Goal: Feedback & Contribution: Contribute content

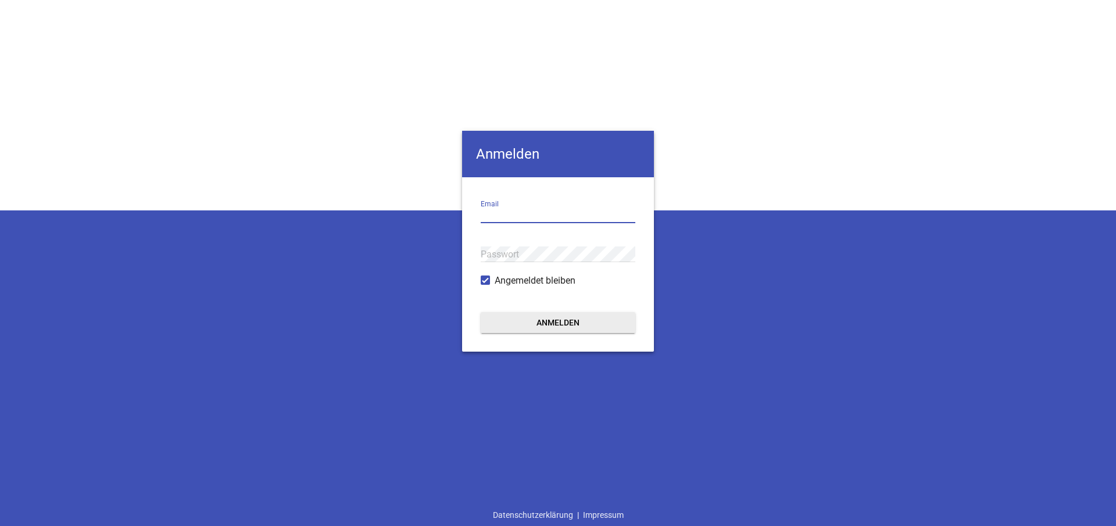
type input "[EMAIL_ADDRESS][DOMAIN_NAME]"
click at [472, 252] on form "[EMAIL_ADDRESS][DOMAIN_NAME] Email Passwort Angemeldet bleiben Anmelden" at bounding box center [558, 264] width 192 height 174
click at [578, 322] on button "Anmelden" at bounding box center [558, 322] width 155 height 21
click at [577, 323] on button "Anmelden" at bounding box center [558, 322] width 155 height 21
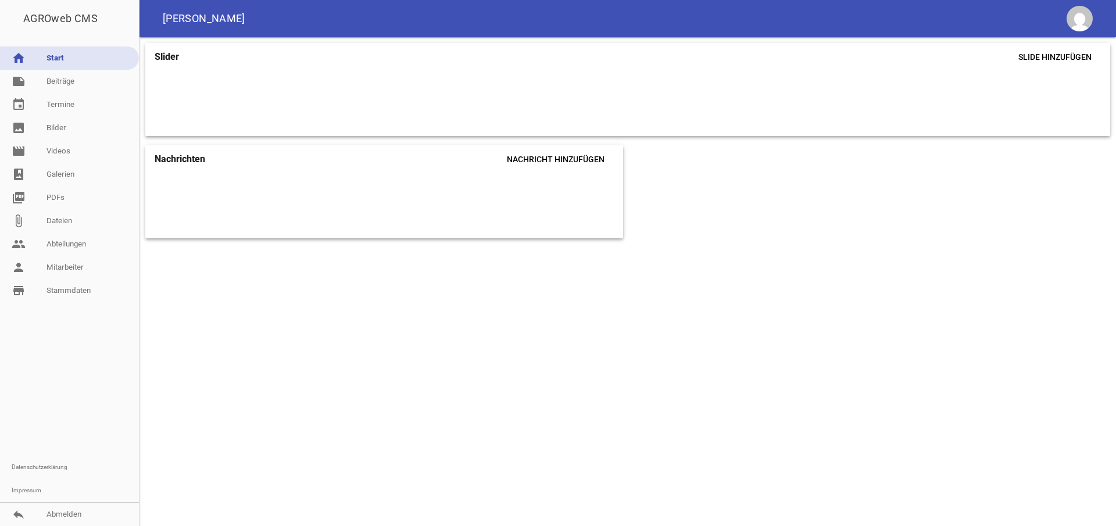
click at [575, 322] on div "Slider Slide hinzufügen Nachrichten Nachricht hinzufügen Du hast noch keine Nac…" at bounding box center [627, 281] width 976 height 489
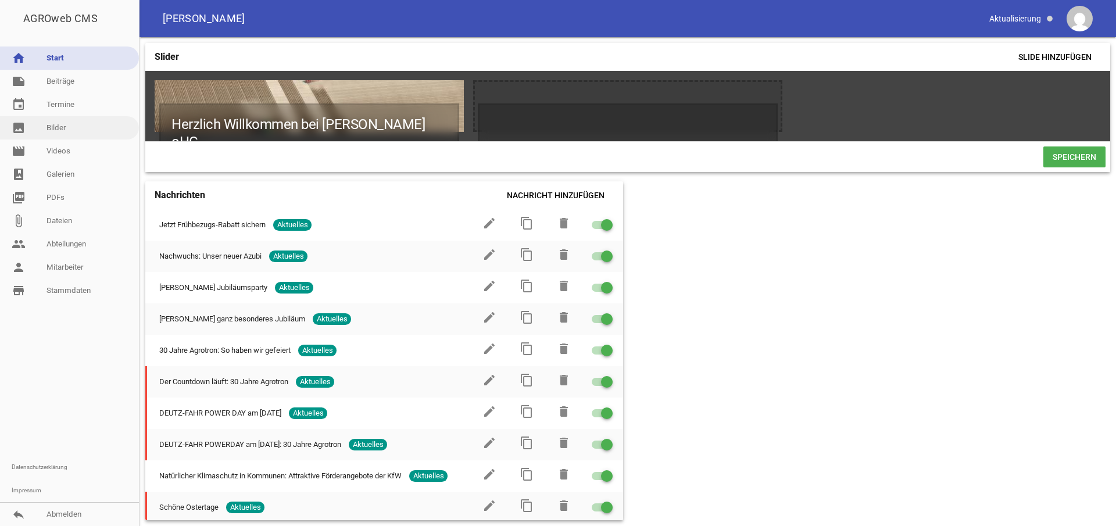
click at [67, 125] on link "image Bilder" at bounding box center [69, 127] width 139 height 23
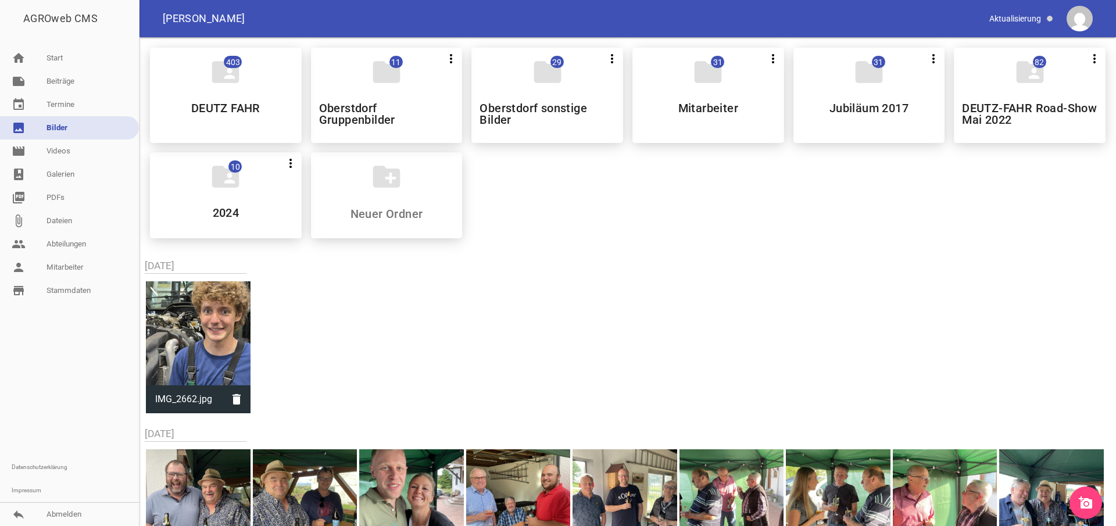
click at [1084, 504] on icon "add_a_photo" at bounding box center [1085, 503] width 14 height 14
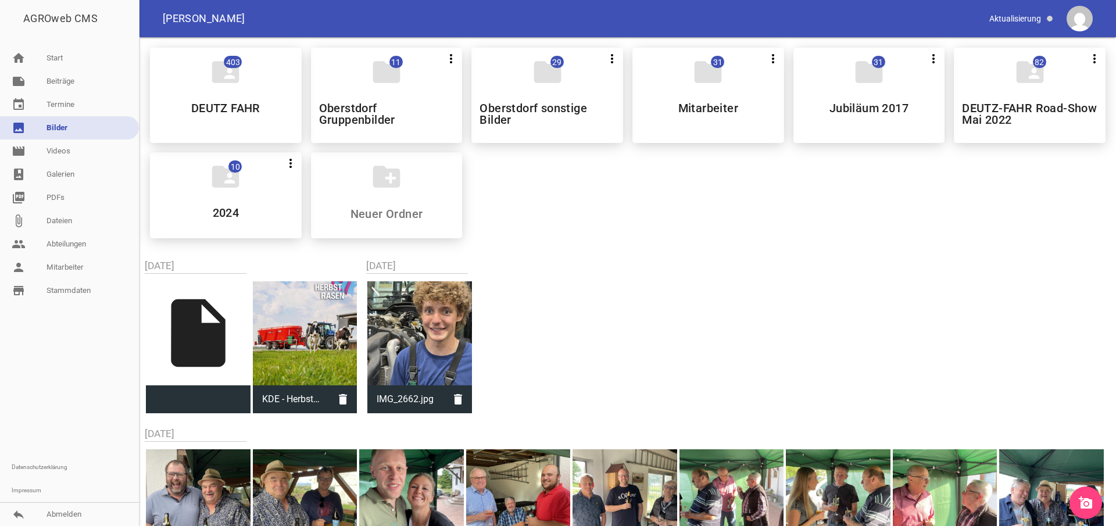
click at [60, 127] on link "image Bilder" at bounding box center [69, 127] width 139 height 23
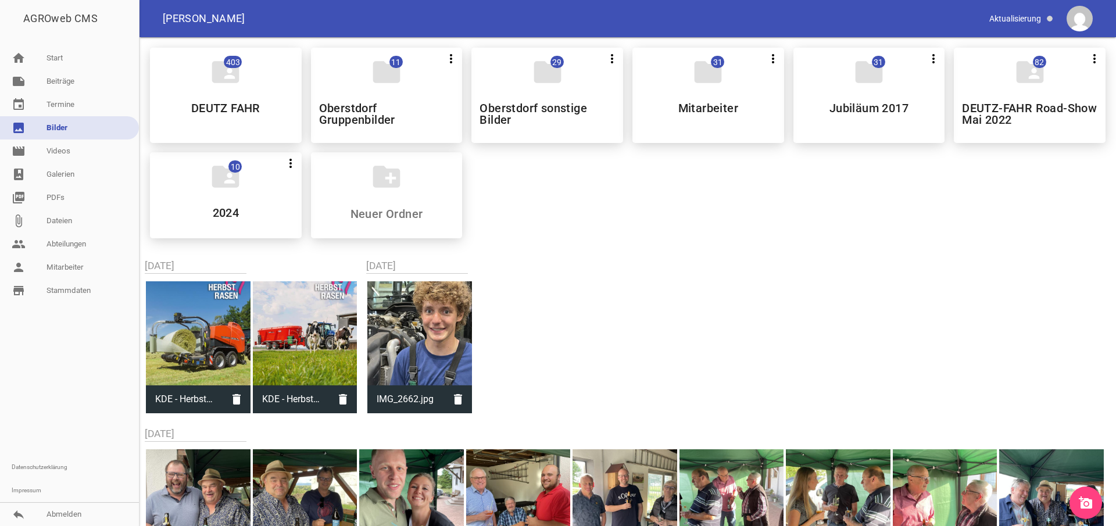
click at [1085, 496] on icon "add_a_photo" at bounding box center [1085, 503] width 14 height 14
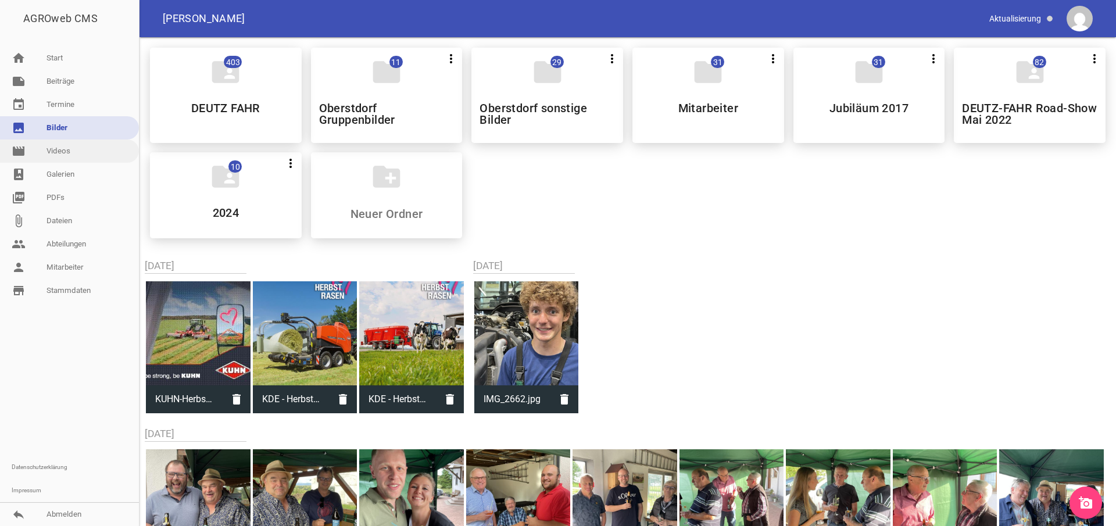
click at [73, 156] on link "movie Videos" at bounding box center [69, 150] width 139 height 23
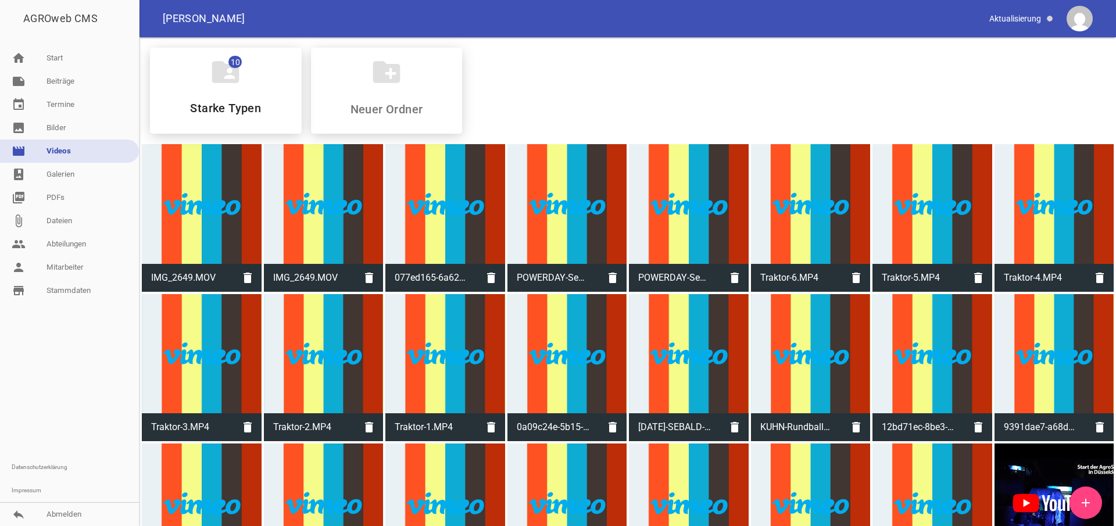
click at [1085, 496] on icon "add" at bounding box center [1085, 503] width 14 height 14
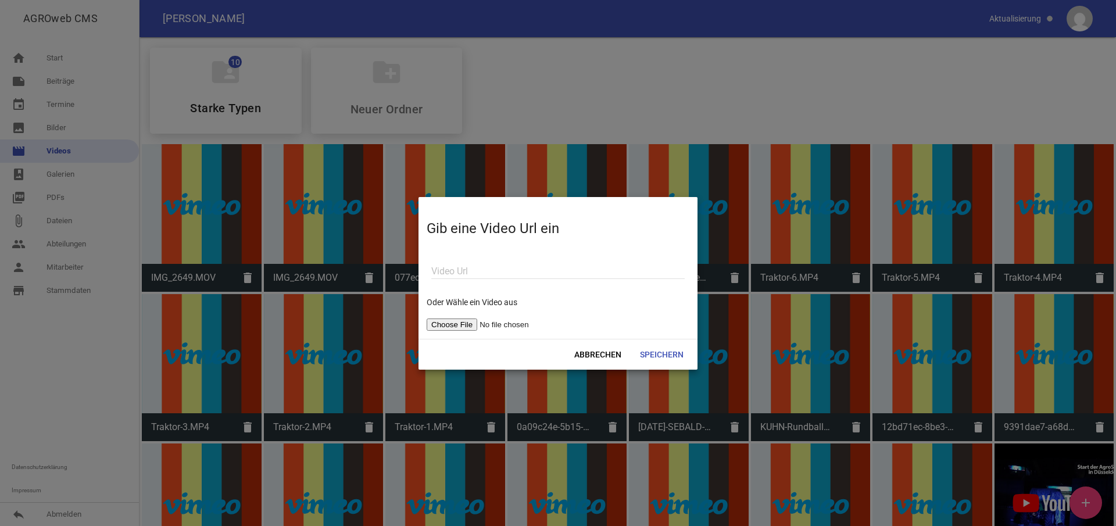
click at [453, 324] on input "file" at bounding box center [499, 324] width 147 height 12
click at [456, 325] on input "file" at bounding box center [499, 324] width 147 height 12
click at [457, 323] on input "file" at bounding box center [499, 324] width 147 height 12
click at [462, 325] on input "file" at bounding box center [499, 324] width 147 height 12
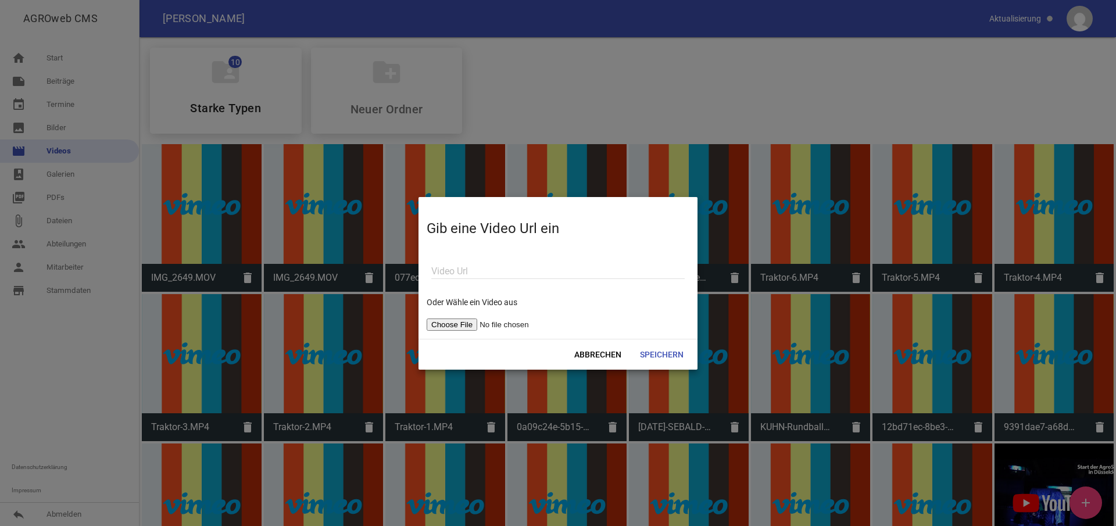
type input "C:\fakepath\KUHN-Herbstrasen-Reel_250825.mp4"
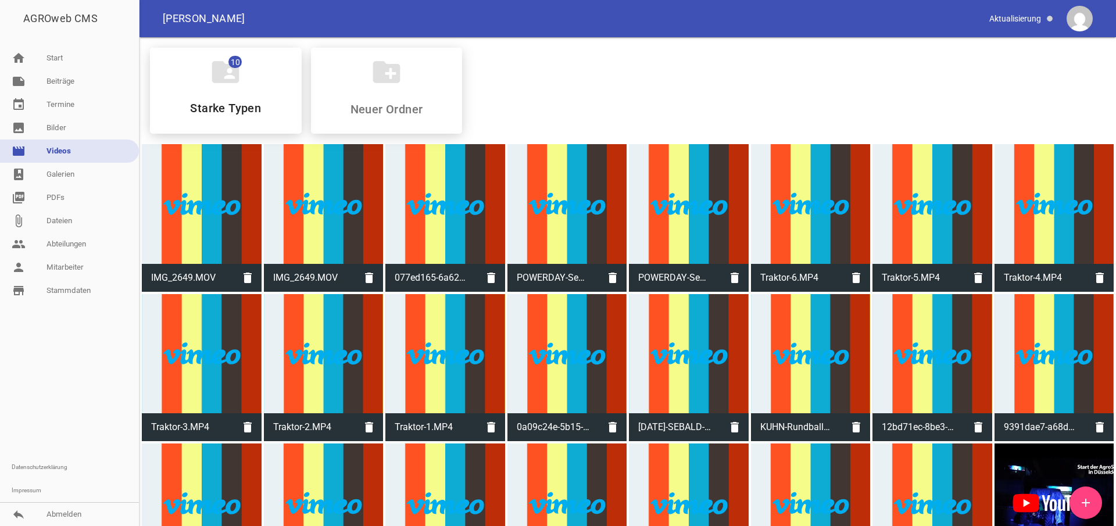
click at [663, 355] on div "Abbrechen Speichern" at bounding box center [557, 344] width 237 height 26
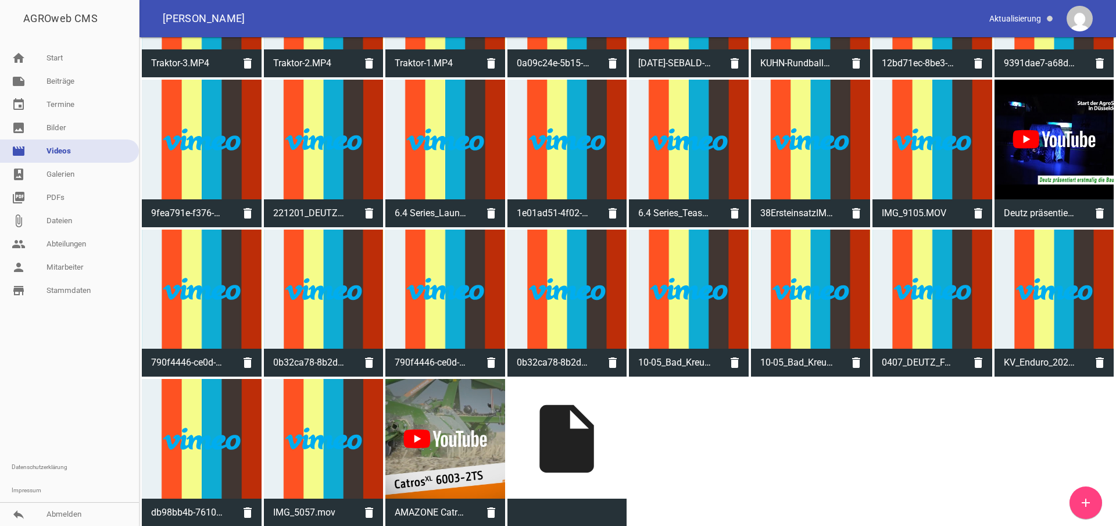
scroll to position [363, 0]
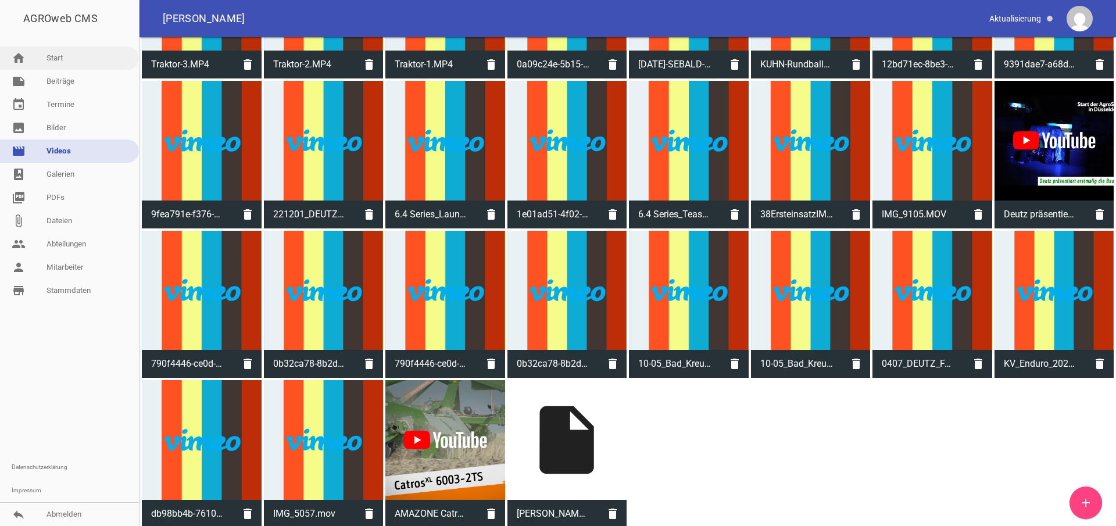
click at [65, 61] on link "home Start" at bounding box center [69, 57] width 139 height 23
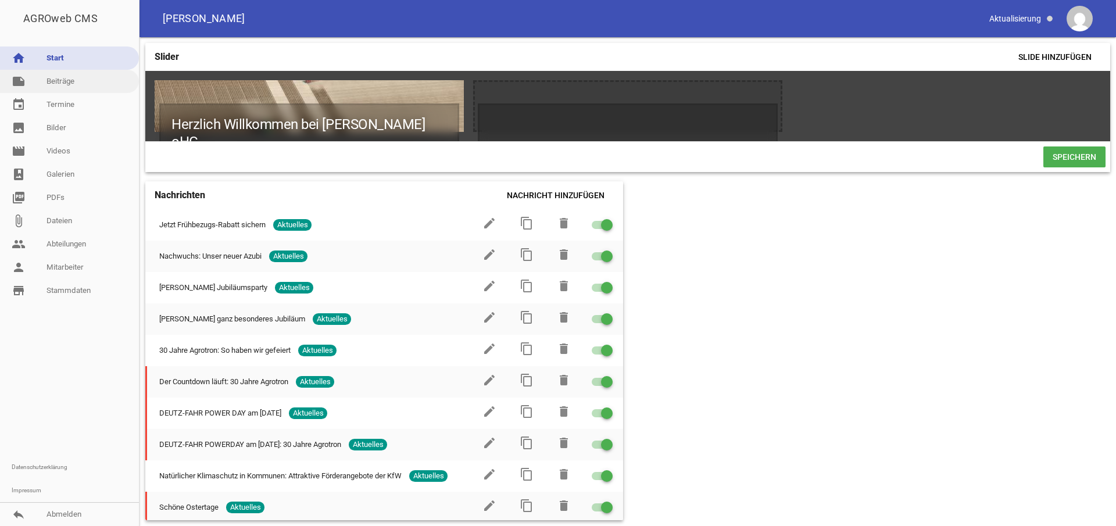
click at [52, 86] on link "note Beiträge" at bounding box center [69, 81] width 139 height 23
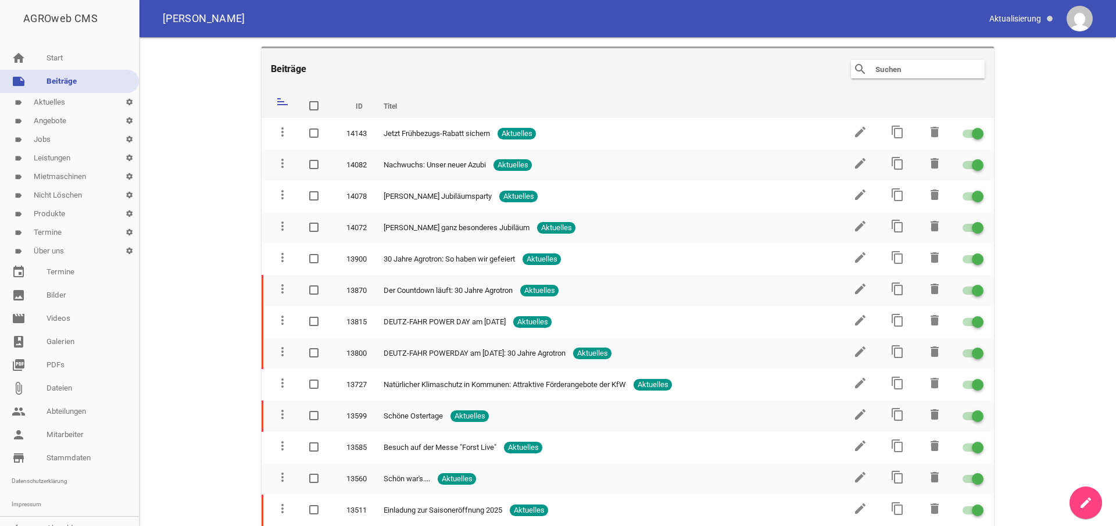
click at [1084, 504] on icon "create" at bounding box center [1085, 503] width 14 height 14
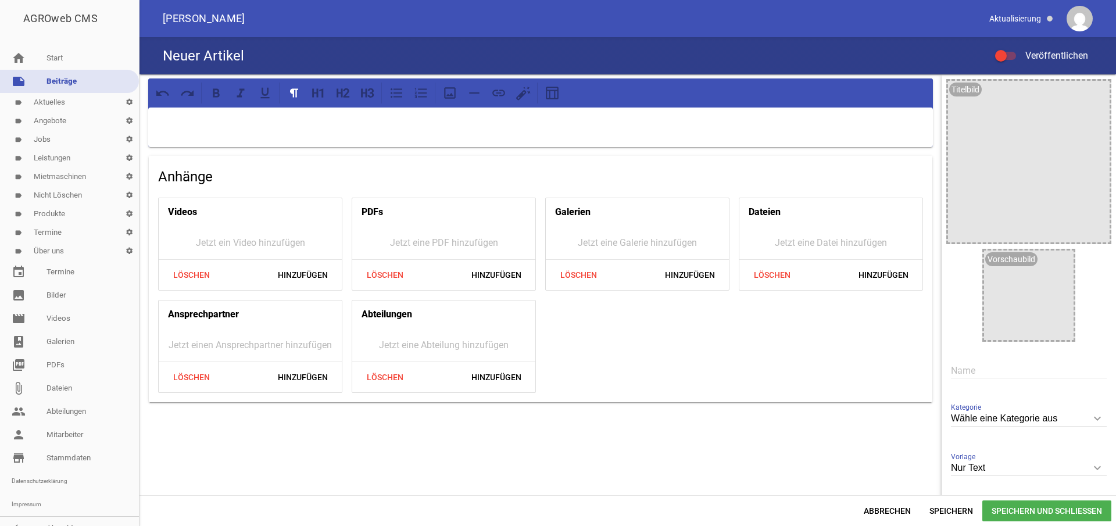
click at [977, 371] on input "text" at bounding box center [1029, 371] width 156 height 16
click at [976, 370] on input "KUHN: Frühbezug 2025" at bounding box center [1029, 371] width 156 height 16
drag, startPoint x: 1019, startPoint y: 372, endPoint x: 1051, endPoint y: 383, distance: 33.8
click at [1019, 372] on input "KUHN: Frühbezug 2025" at bounding box center [1029, 371] width 156 height 16
type input "[PERSON_NAME]: Frühbezugs-Aktion 2025"
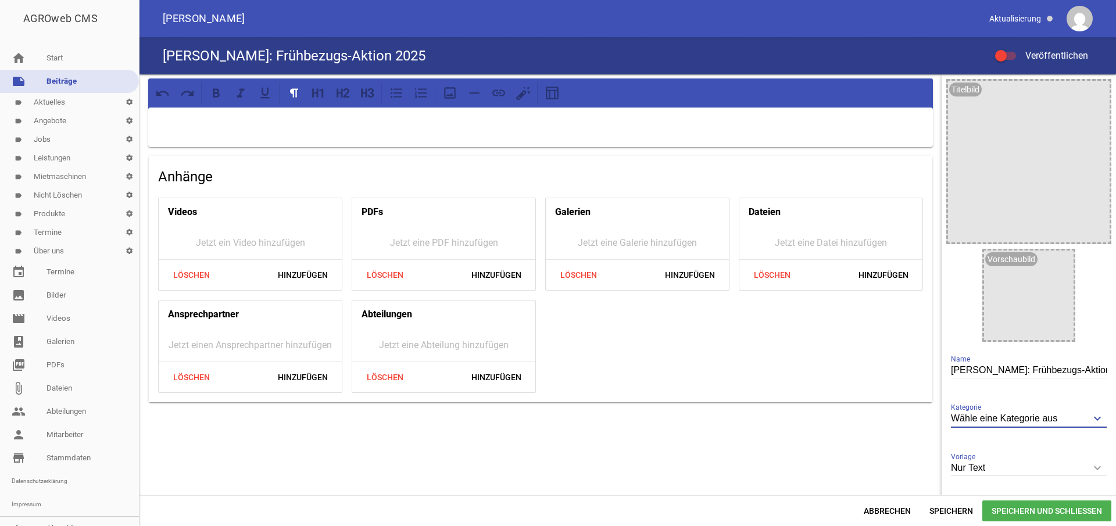
click at [1053, 412] on input "Wähle eine Kategorie aus" at bounding box center [1029, 419] width 156 height 16
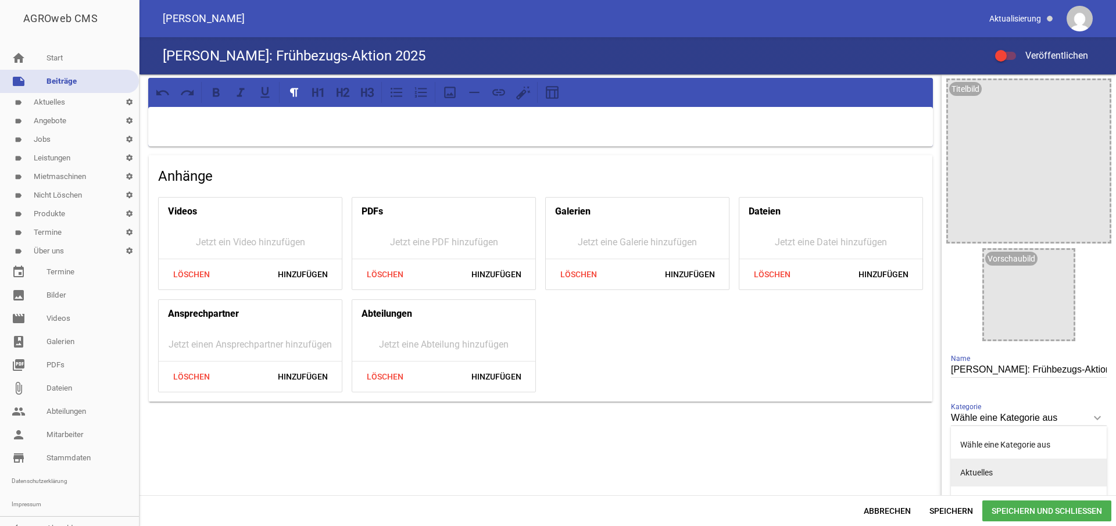
drag, startPoint x: 1000, startPoint y: 472, endPoint x: 995, endPoint y: 465, distance: 8.3
click at [1000, 472] on li "Aktuelles" at bounding box center [1029, 472] width 156 height 28
type input "Aktuelles"
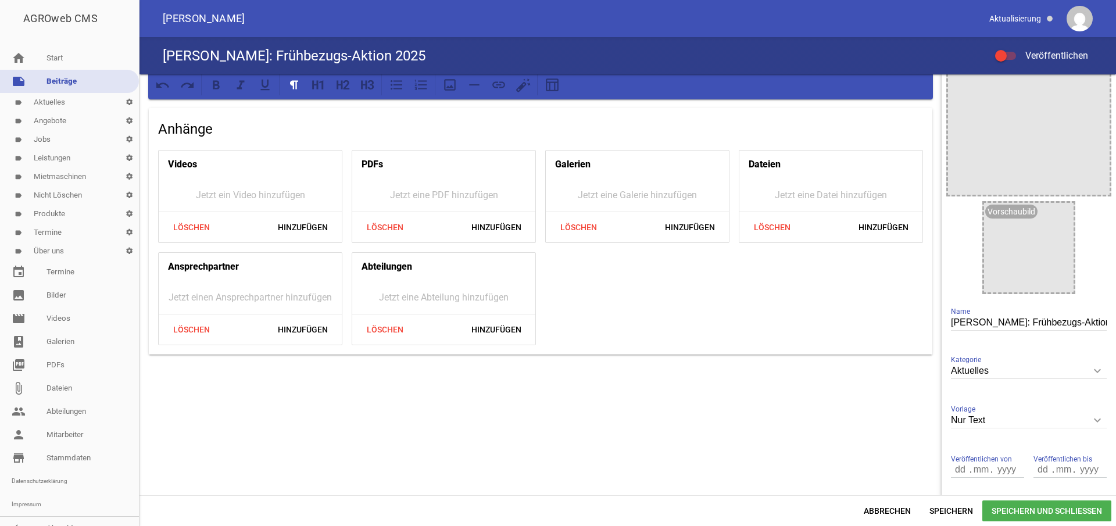
scroll to position [69, 0]
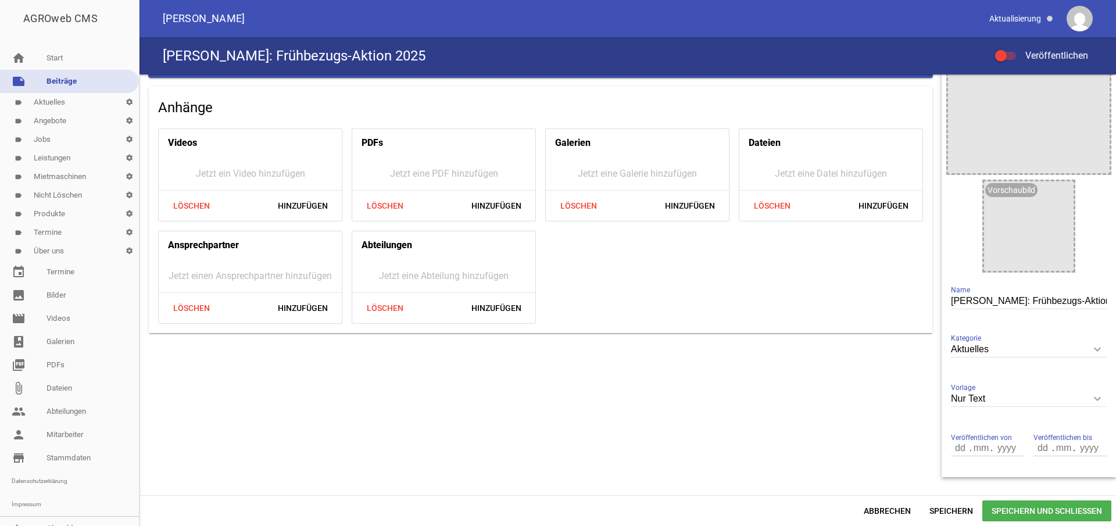
click at [967, 395] on input "Nur Text" at bounding box center [1029, 399] width 156 height 16
click at [964, 479] on li "3 Bilder" at bounding box center [1029, 481] width 156 height 28
type input "3 Bilder"
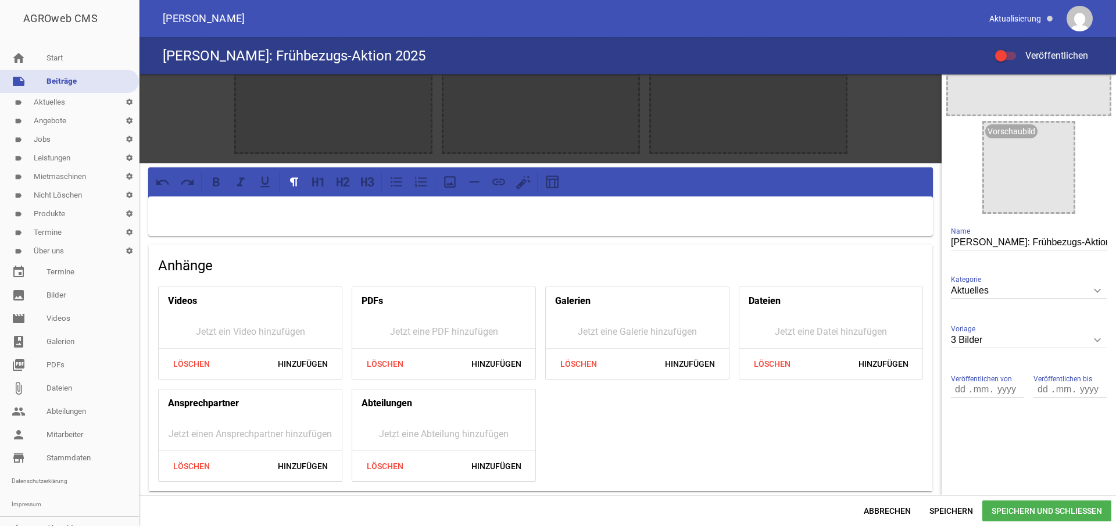
scroll to position [127, 0]
click at [952, 392] on input "number" at bounding box center [961, 389] width 20 height 15
type input "020"
type input "09"
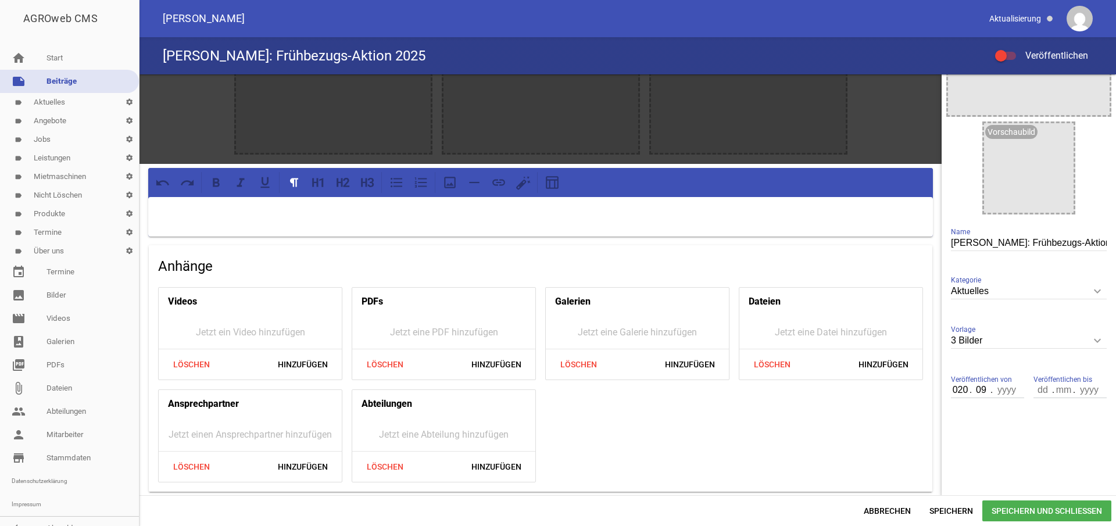
type input "2"
type input "2025"
type input "30"
type input "11"
type input "2025"
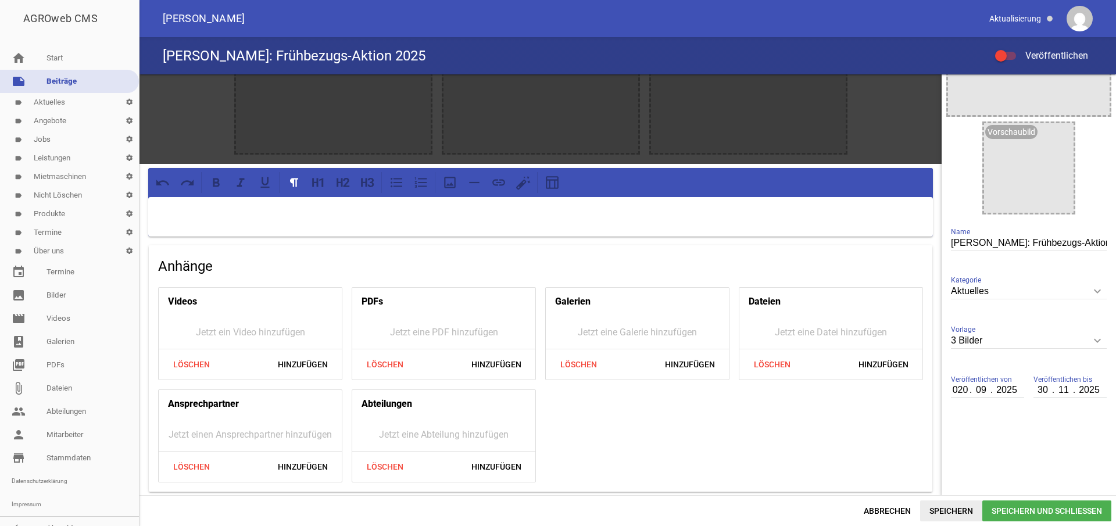
drag, startPoint x: 948, startPoint y: 509, endPoint x: 938, endPoint y: 515, distance: 12.3
click at [948, 509] on span "Speichern" at bounding box center [951, 510] width 62 height 21
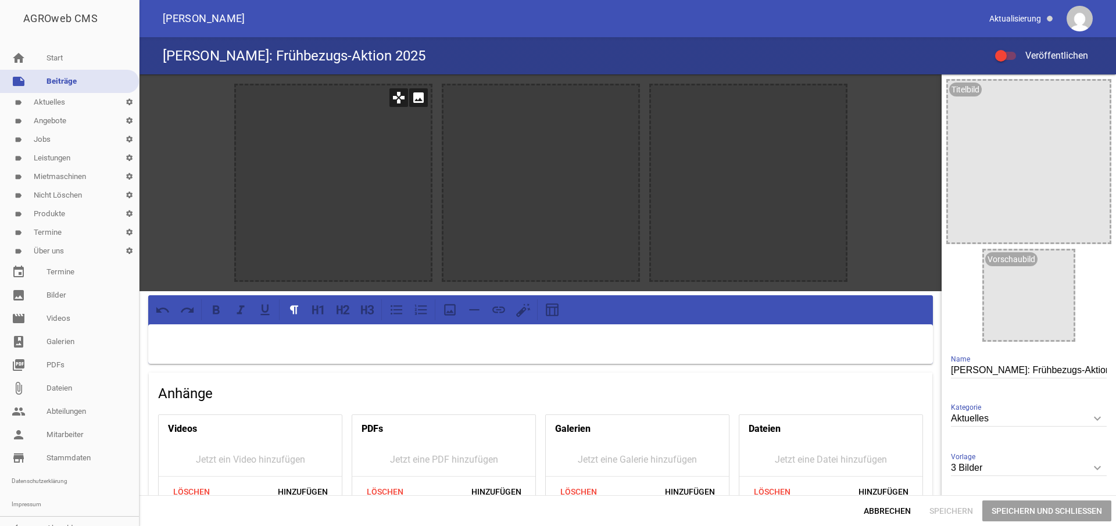
click at [416, 99] on icon "image" at bounding box center [418, 97] width 19 height 19
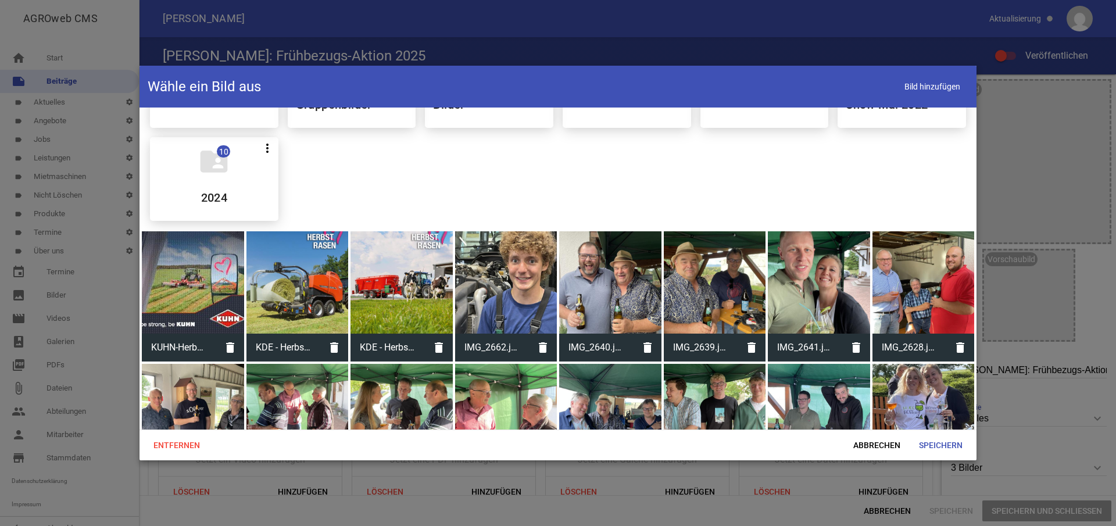
scroll to position [87, 0]
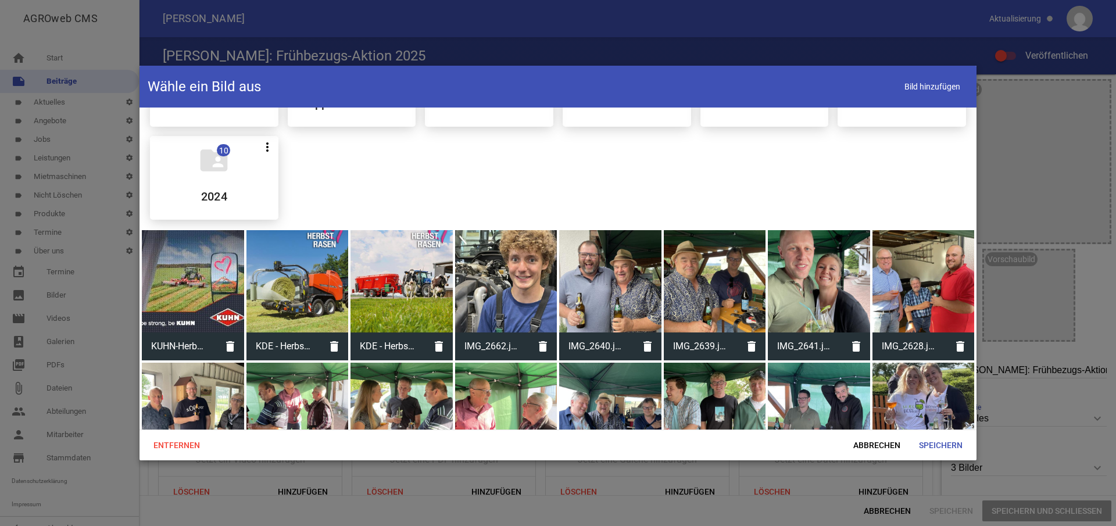
click at [297, 300] on div at bounding box center [297, 281] width 102 height 102
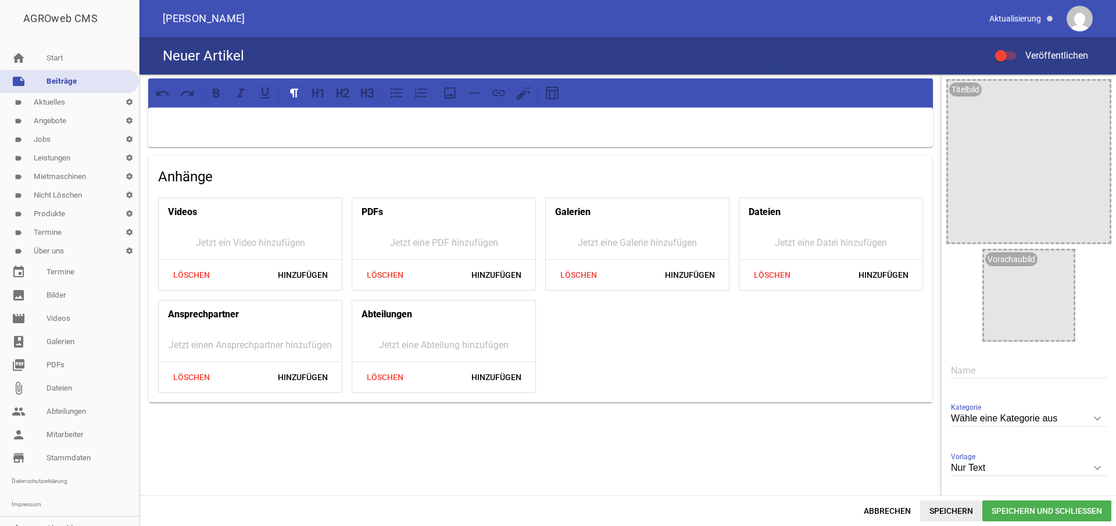
click at [942, 507] on span "Speichern" at bounding box center [951, 510] width 62 height 21
click at [66, 101] on link "label Aktuelles settings" at bounding box center [69, 102] width 139 height 19
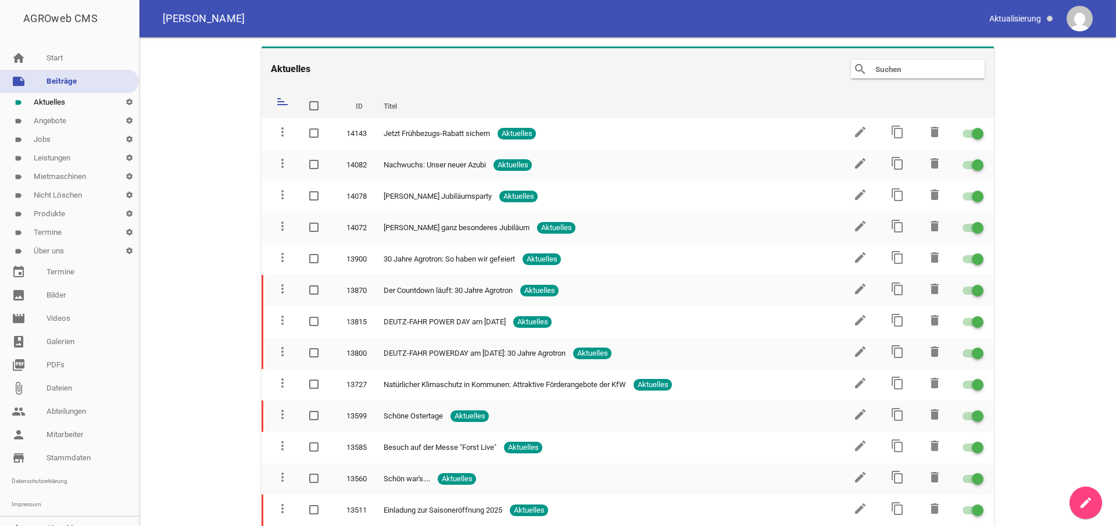
click at [93, 102] on link "label Aktuelles settings" at bounding box center [69, 102] width 139 height 19
click at [1093, 501] on link "create" at bounding box center [1085, 502] width 33 height 33
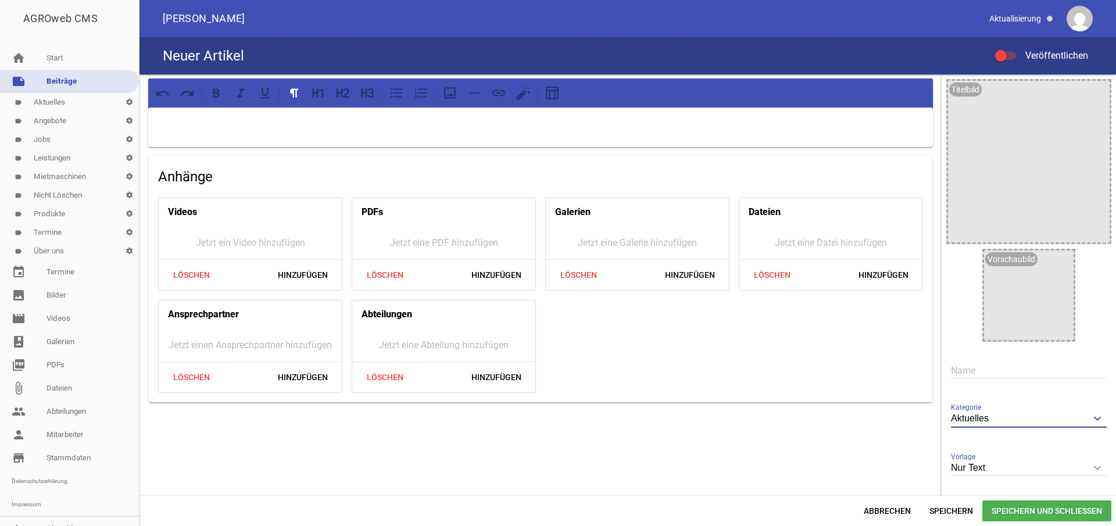
click at [1007, 417] on input "Aktuelles" at bounding box center [1029, 419] width 156 height 16
click at [988, 472] on li "Aktuelles" at bounding box center [1029, 473] width 156 height 28
click at [1092, 468] on icon "keyboard_arrow_down" at bounding box center [1097, 467] width 19 height 19
click at [1092, 468] on input "Nur Text" at bounding box center [1029, 468] width 156 height 16
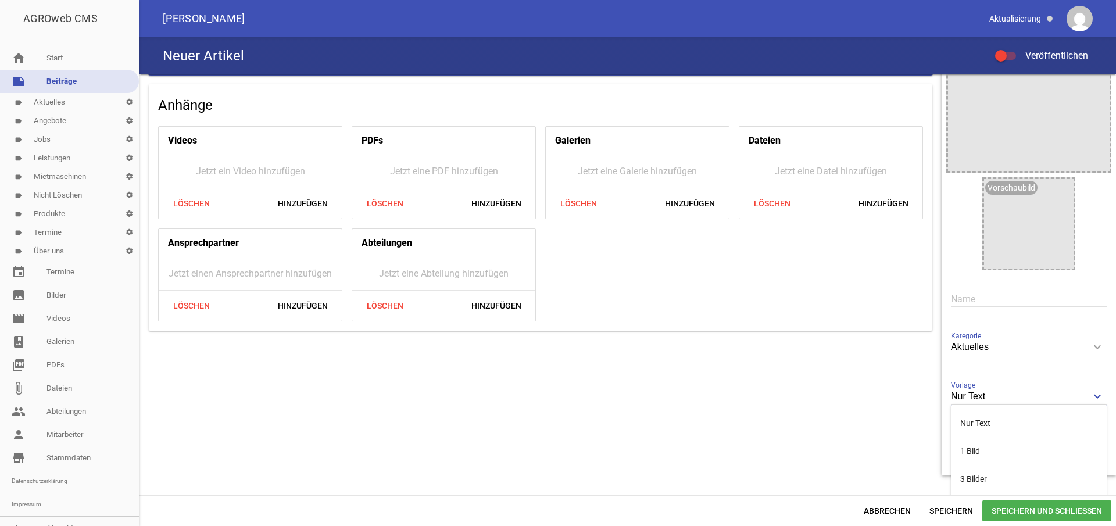
scroll to position [86, 0]
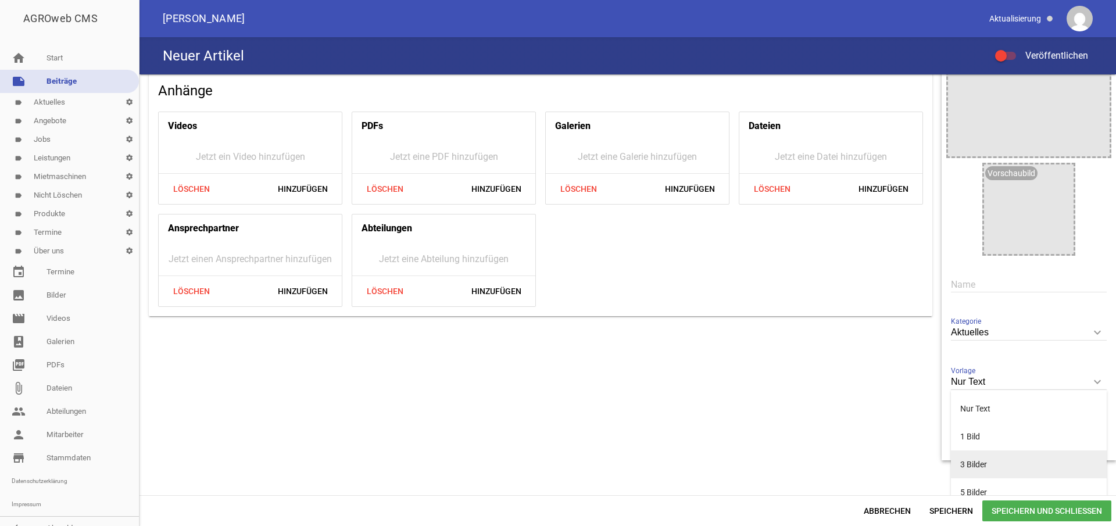
click at [1016, 459] on li "3 Bilder" at bounding box center [1029, 464] width 156 height 28
type input "3 Bilder"
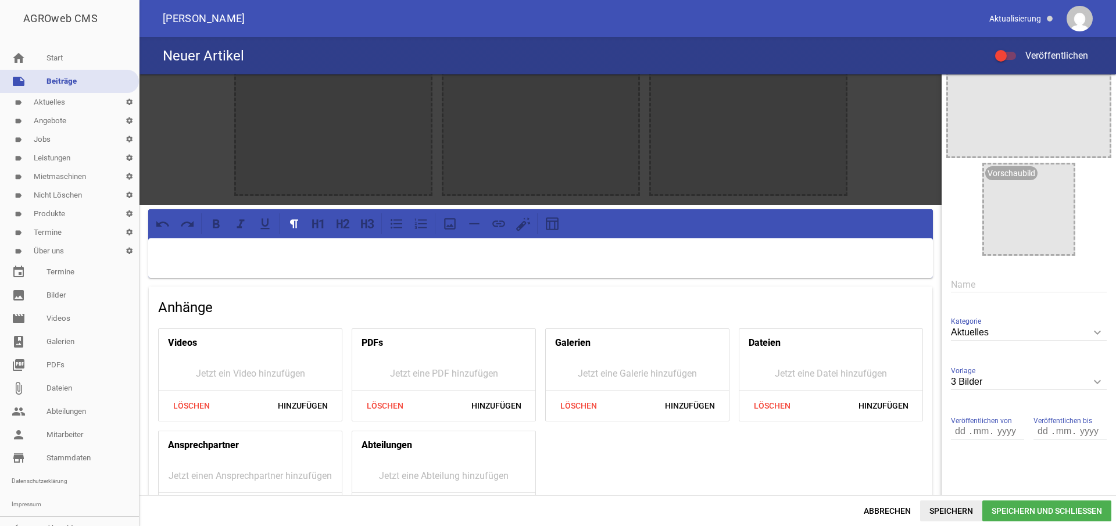
click at [940, 512] on span "Speichern" at bounding box center [951, 510] width 62 height 21
click at [956, 279] on input "text" at bounding box center [1029, 285] width 156 height 16
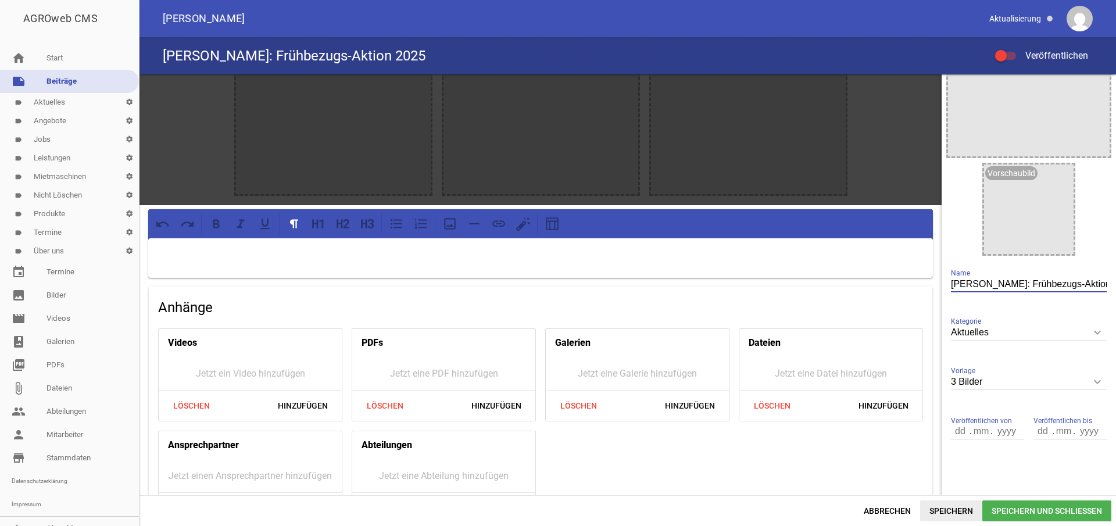
type input "[PERSON_NAME]: Frühbezugs-Aktion 2025"
click at [945, 515] on span "Speichern" at bounding box center [951, 510] width 62 height 21
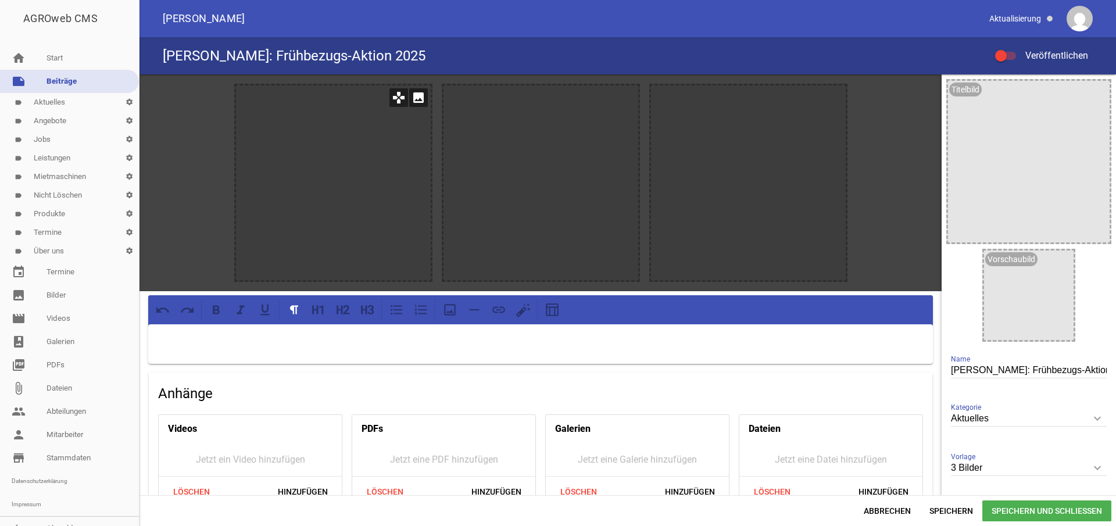
scroll to position [0, 0]
click at [414, 99] on icon "image" at bounding box center [418, 97] width 19 height 19
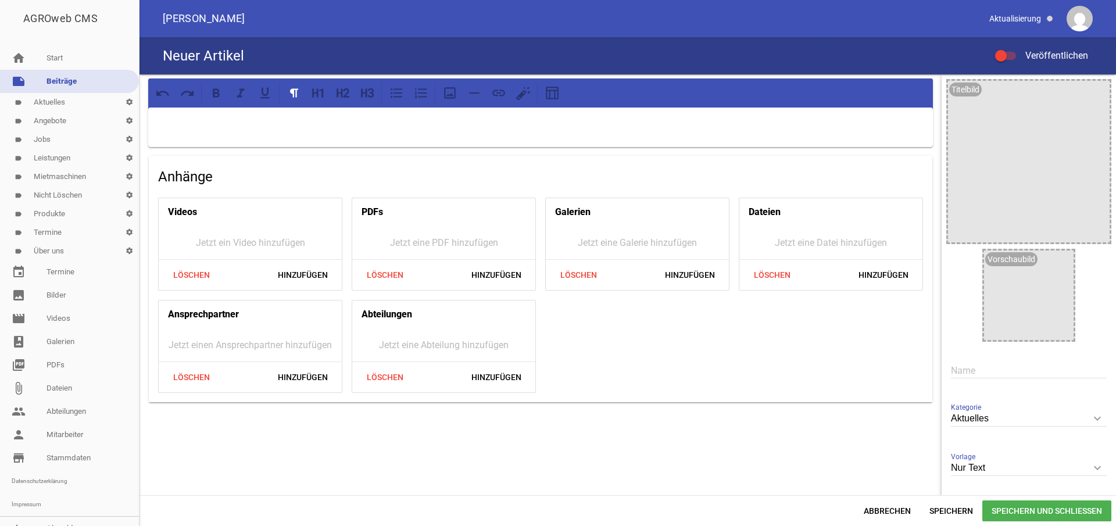
click at [48, 99] on link "label Aktuelles settings" at bounding box center [69, 102] width 139 height 19
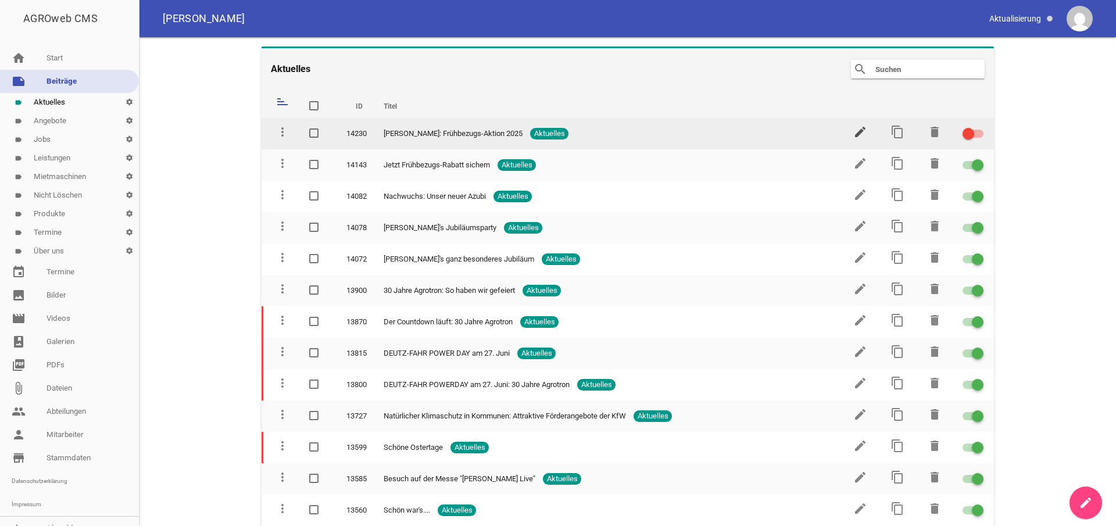
click at [853, 132] on icon "edit" at bounding box center [860, 132] width 14 height 14
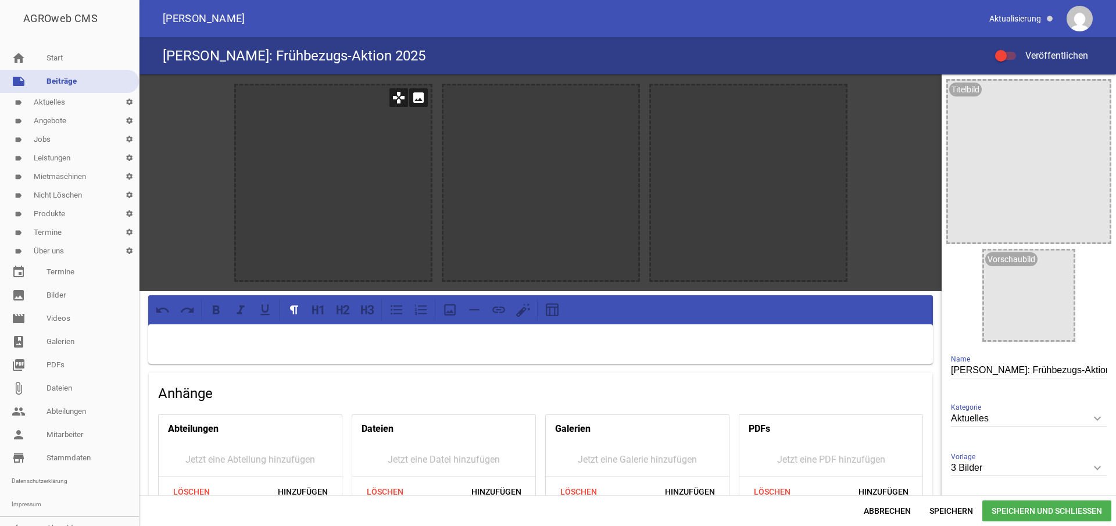
click at [415, 96] on icon "image" at bounding box center [418, 97] width 19 height 19
click at [417, 99] on icon "image" at bounding box center [418, 97] width 19 height 19
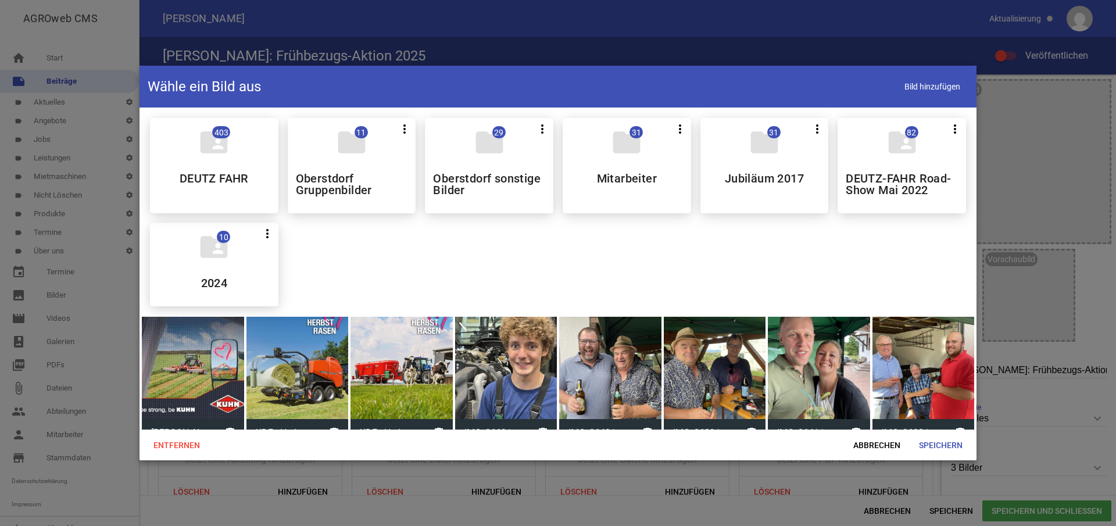
click at [297, 317] on div at bounding box center [297, 368] width 102 height 102
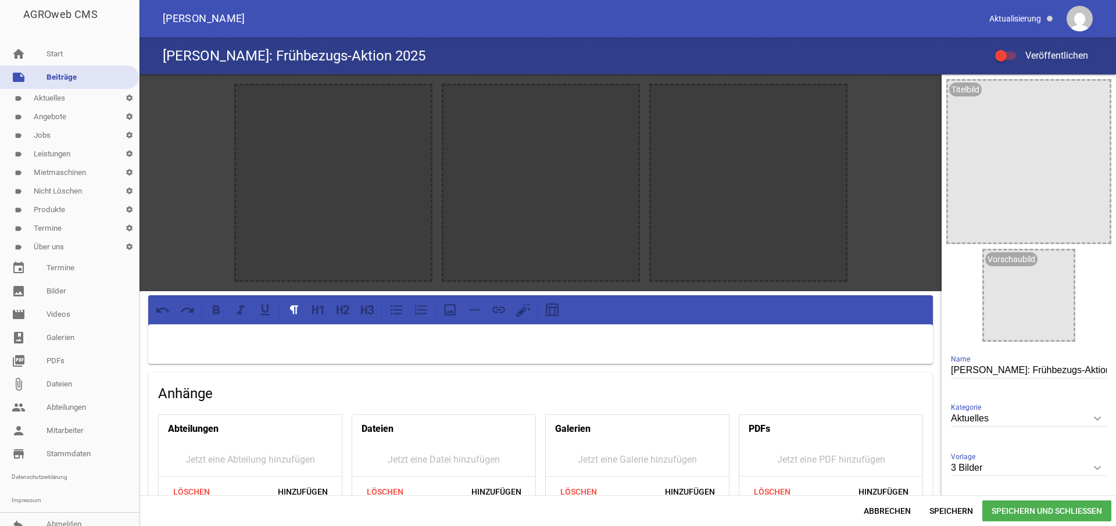
click at [66, 98] on link "label Aktuelles settings" at bounding box center [69, 98] width 139 height 19
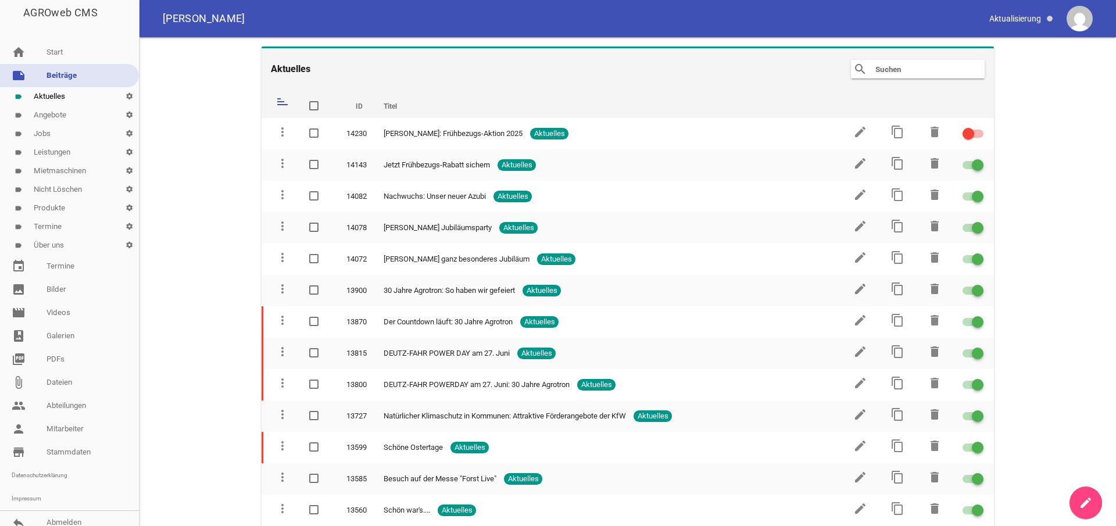
scroll to position [5, 0]
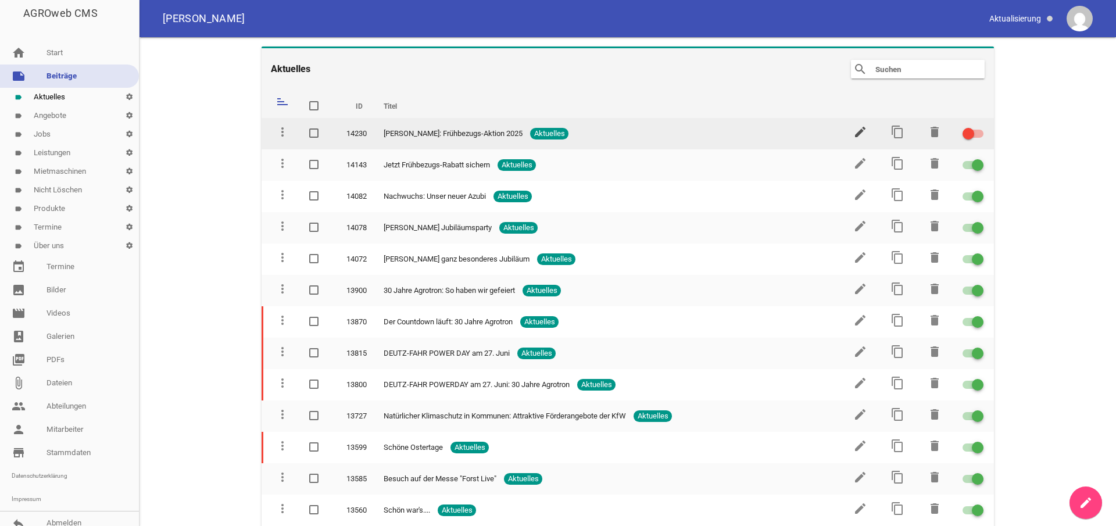
click at [854, 132] on icon "edit" at bounding box center [860, 132] width 14 height 14
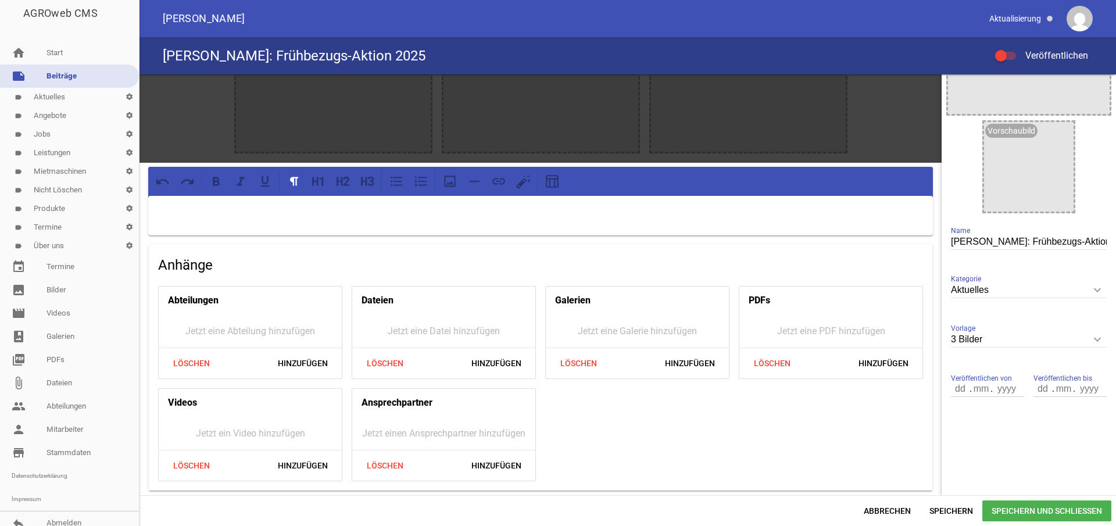
scroll to position [127, 0]
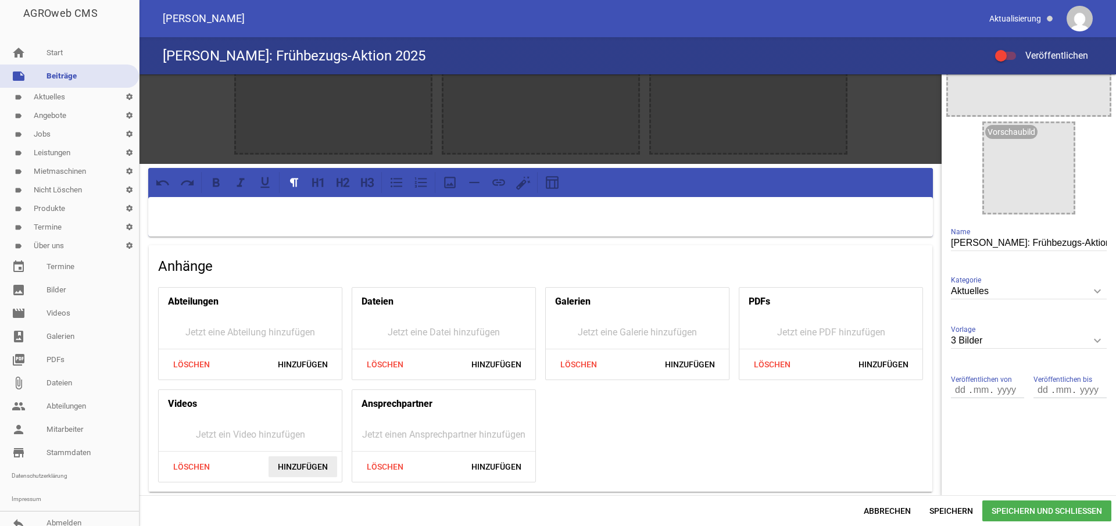
click at [299, 464] on span "Hinzufügen" at bounding box center [302, 466] width 69 height 21
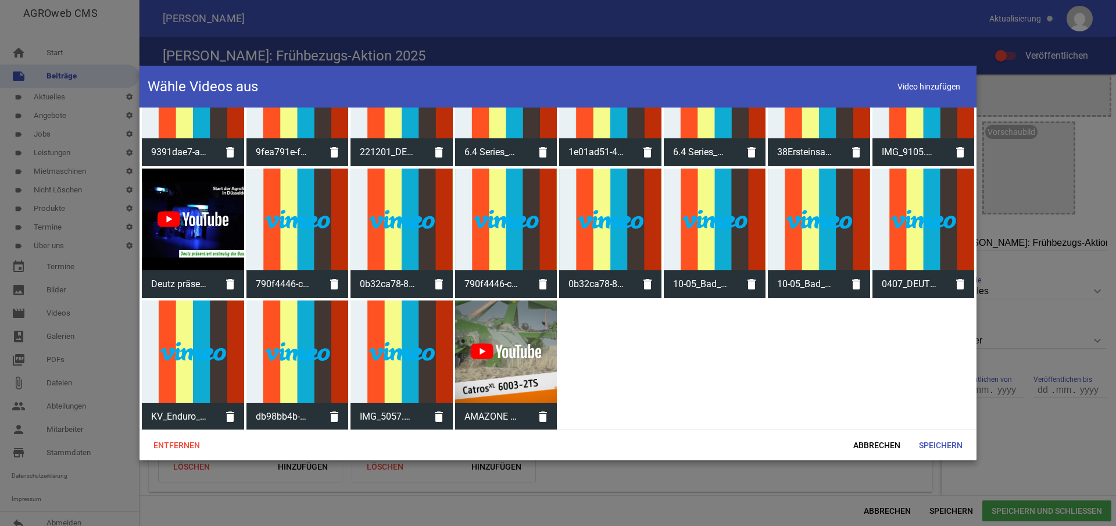
scroll to position [440, 0]
drag, startPoint x: 518, startPoint y: 348, endPoint x: 517, endPoint y: 355, distance: 7.1
click at [518, 349] on div at bounding box center [506, 352] width 102 height 102
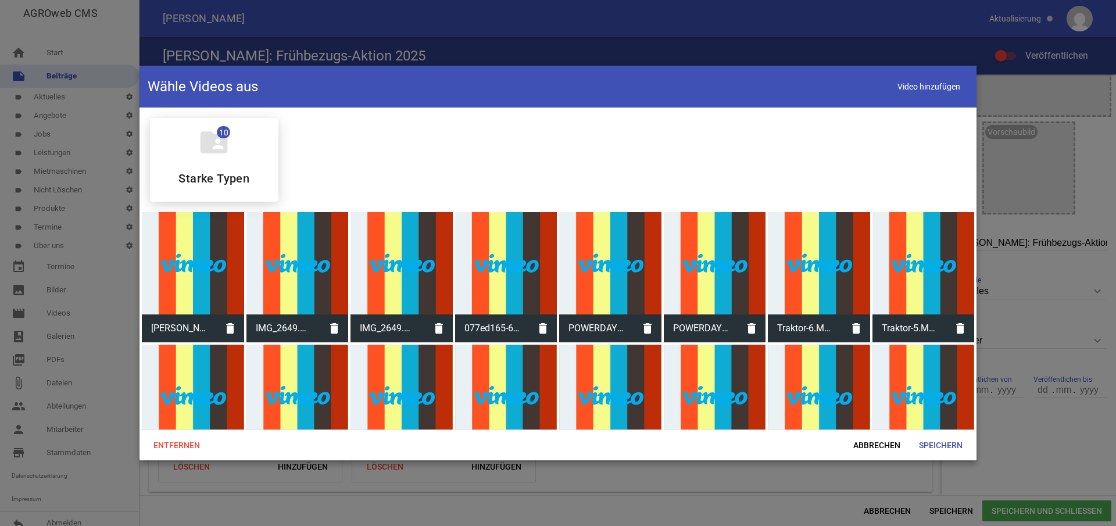
scroll to position [0, 0]
drag, startPoint x: 184, startPoint y: 246, endPoint x: 189, endPoint y: 255, distance: 10.2
click at [184, 246] on div at bounding box center [193, 263] width 102 height 102
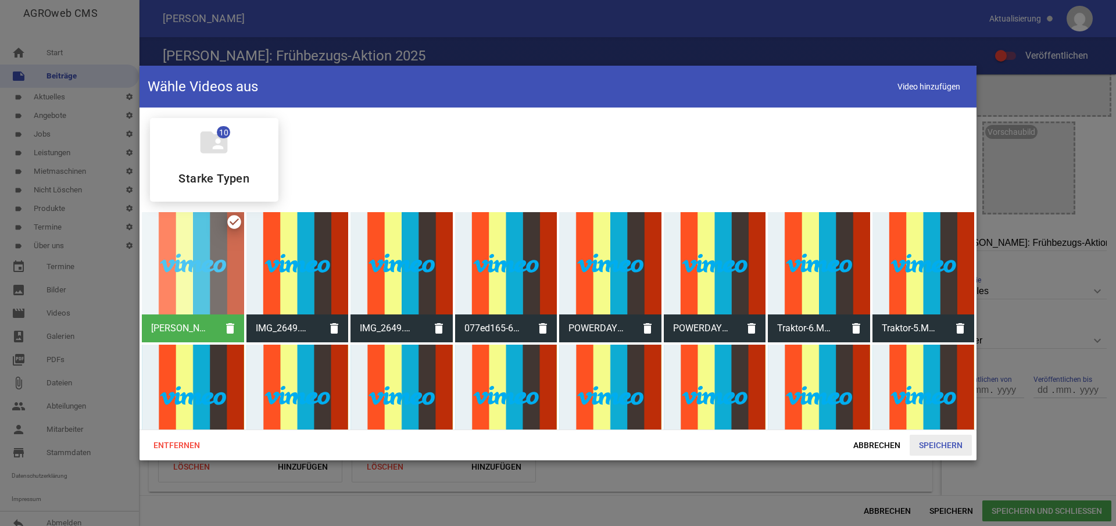
scroll to position [0, 1]
click at [946, 444] on span "Speichern" at bounding box center [940, 445] width 62 height 21
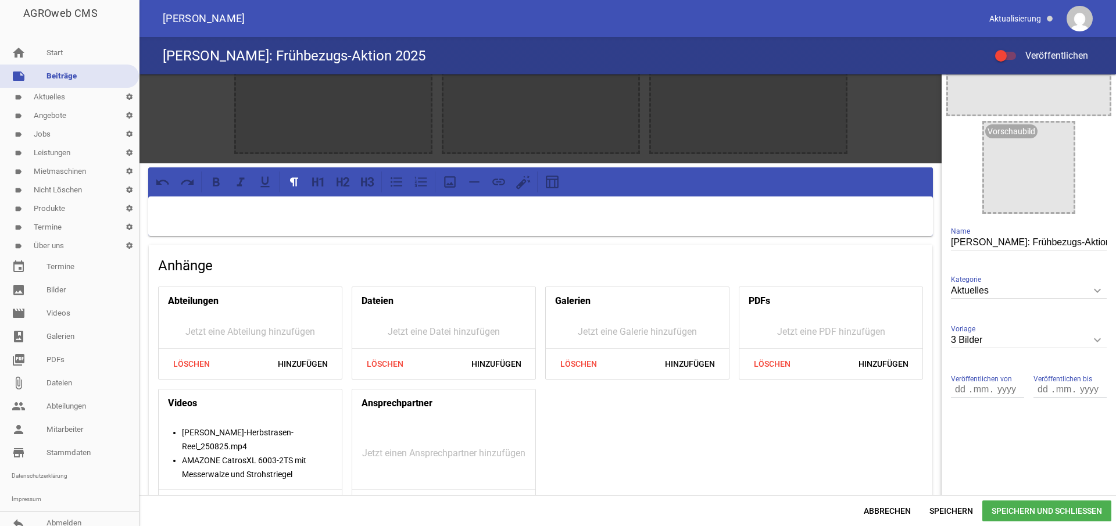
scroll to position [0, 0]
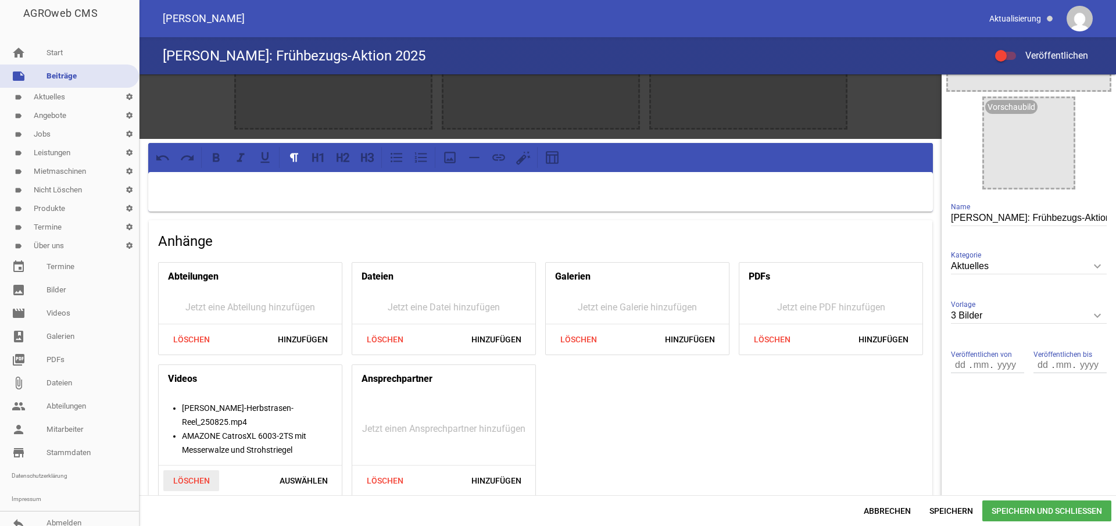
click at [183, 470] on span "Löschen" at bounding box center [191, 480] width 56 height 21
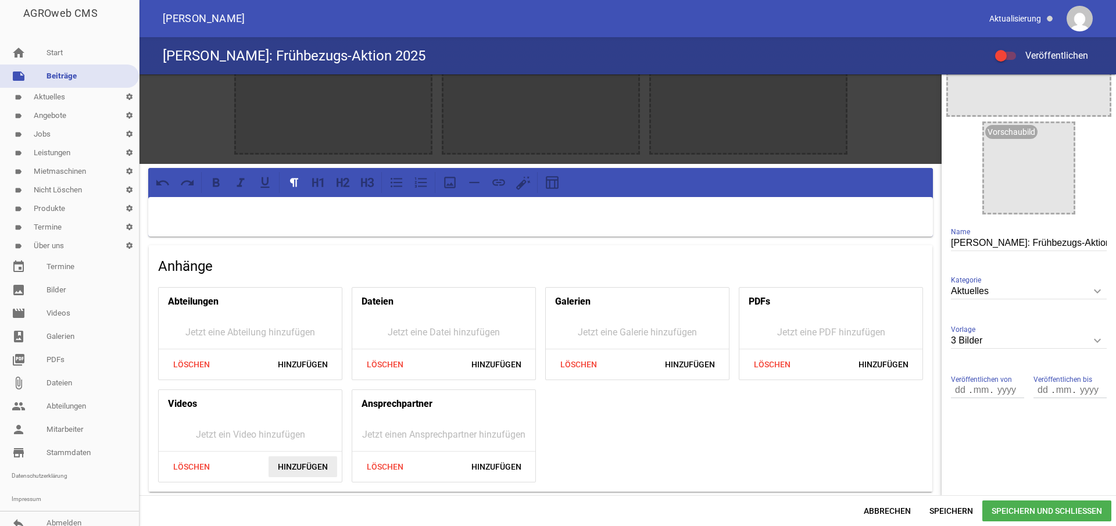
click at [291, 467] on span "Hinzufügen" at bounding box center [302, 466] width 69 height 21
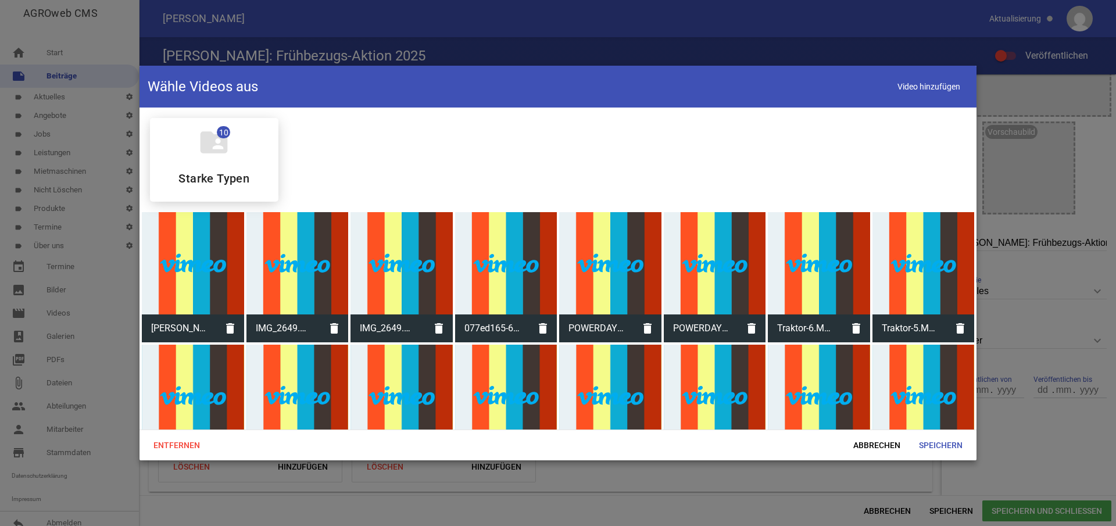
click at [183, 267] on div at bounding box center [193, 263] width 102 height 102
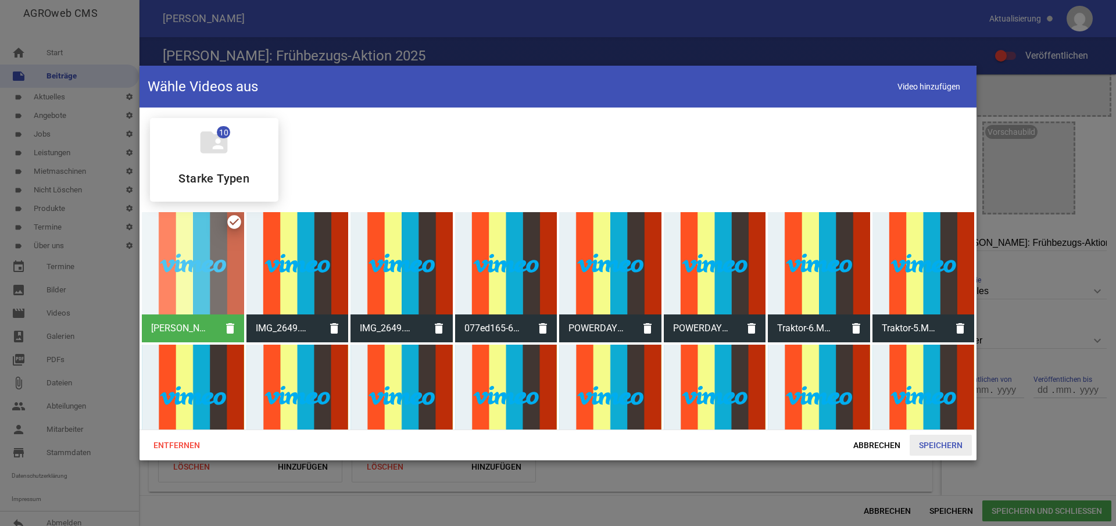
click at [934, 446] on span "Speichern" at bounding box center [940, 445] width 62 height 21
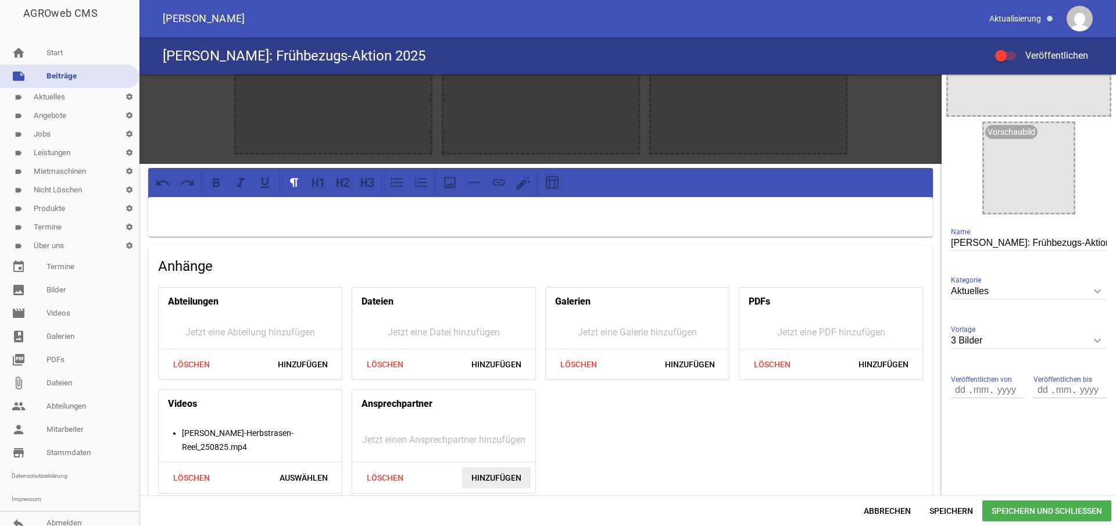
click at [479, 467] on span "Hinzufügen" at bounding box center [496, 477] width 69 height 21
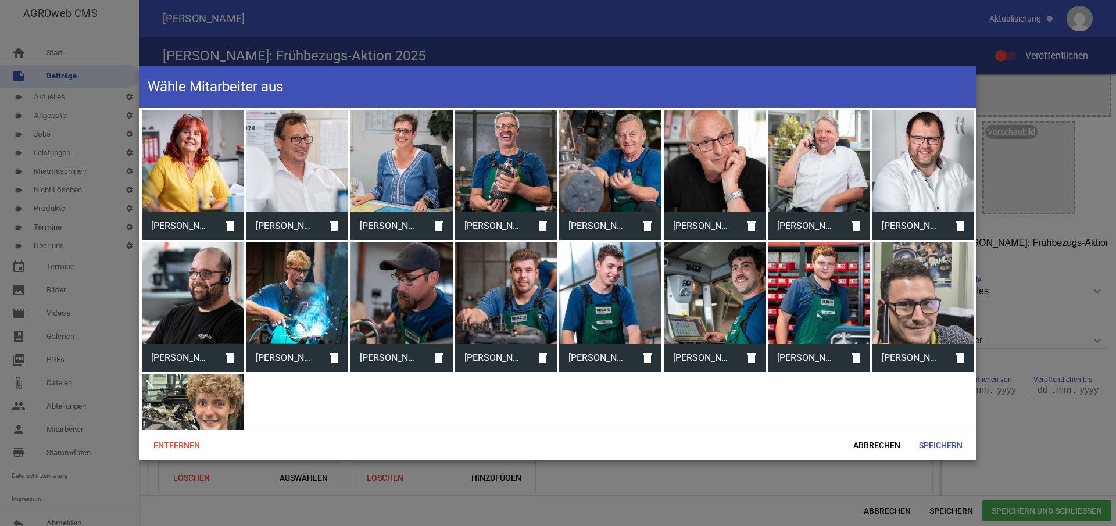
click at [813, 153] on div at bounding box center [819, 161] width 102 height 102
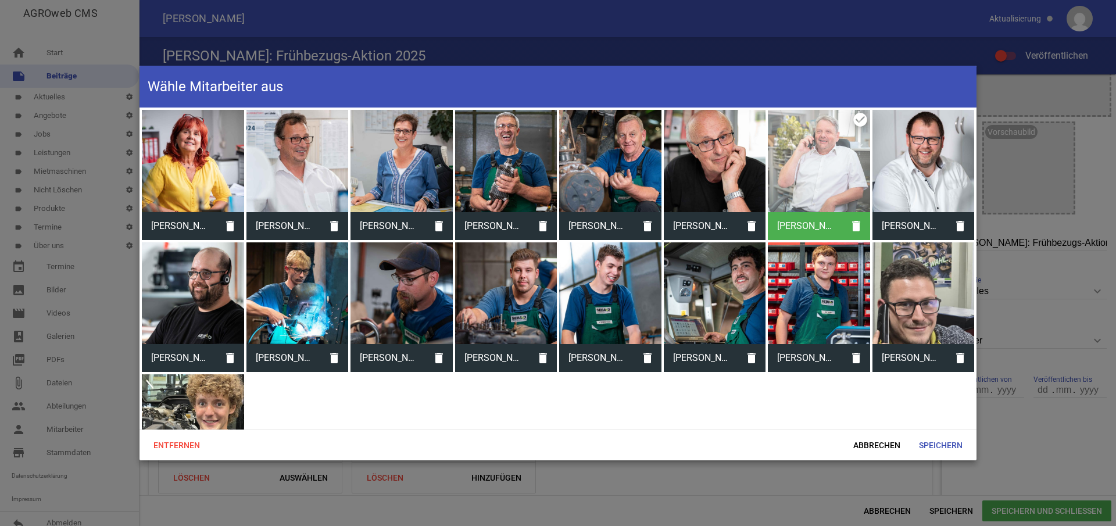
drag, startPoint x: 936, startPoint y: 160, endPoint x: 922, endPoint y: 175, distance: 20.5
click at [935, 160] on div at bounding box center [923, 161] width 102 height 102
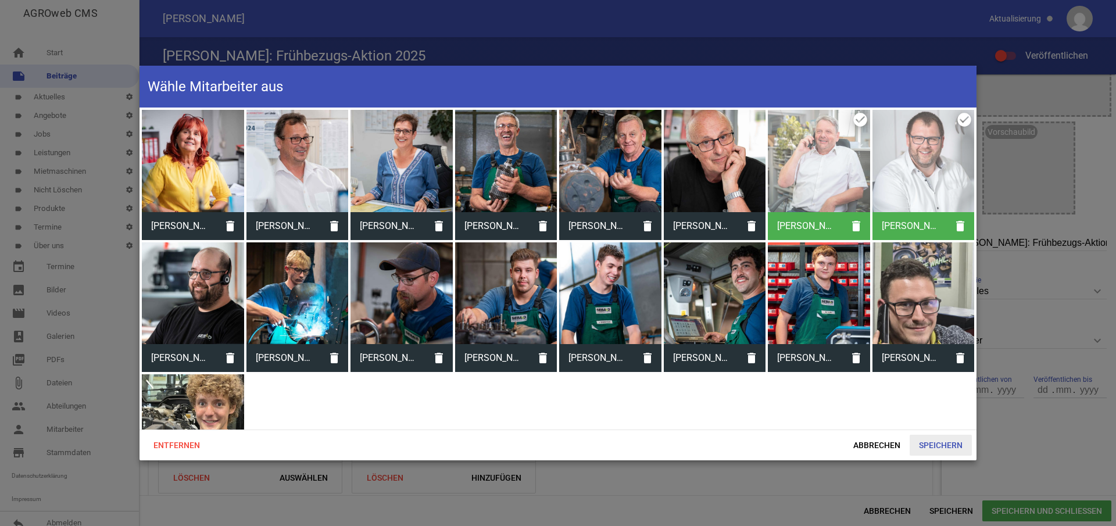
click at [937, 444] on span "Speichern" at bounding box center [940, 445] width 62 height 21
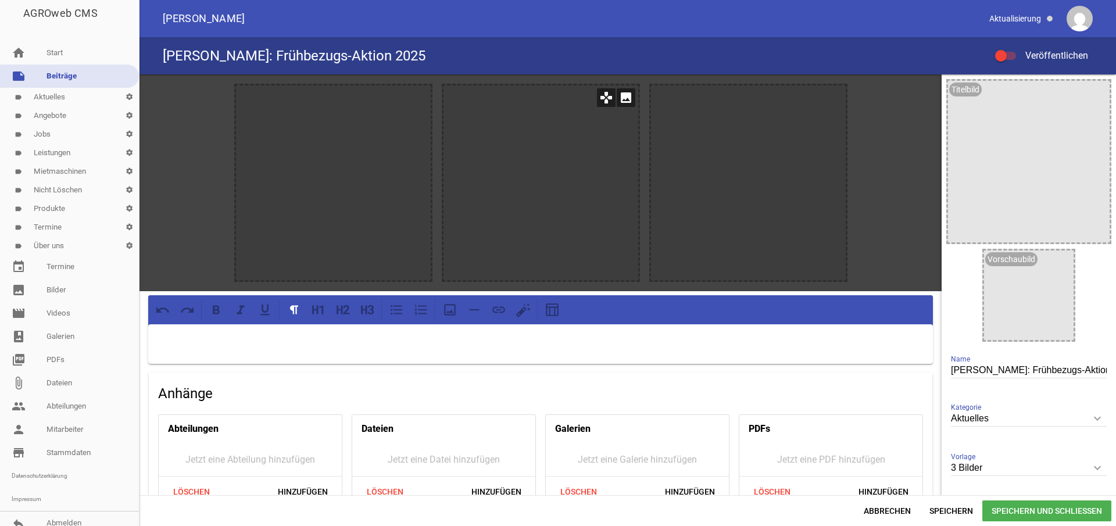
scroll to position [0, 0]
click at [624, 100] on icon "image" at bounding box center [625, 97] width 19 height 19
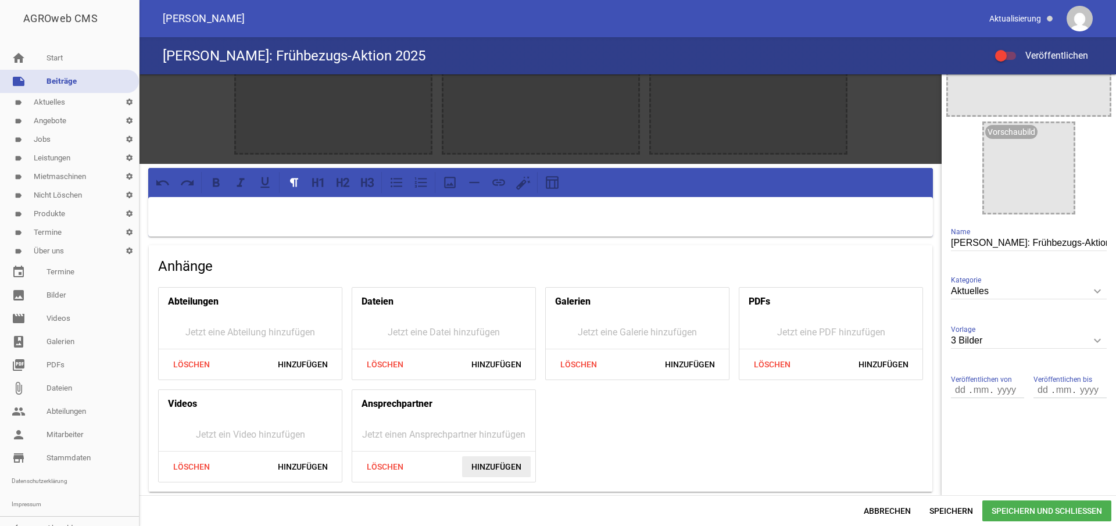
click at [472, 463] on span "Hinzufügen" at bounding box center [496, 466] width 69 height 21
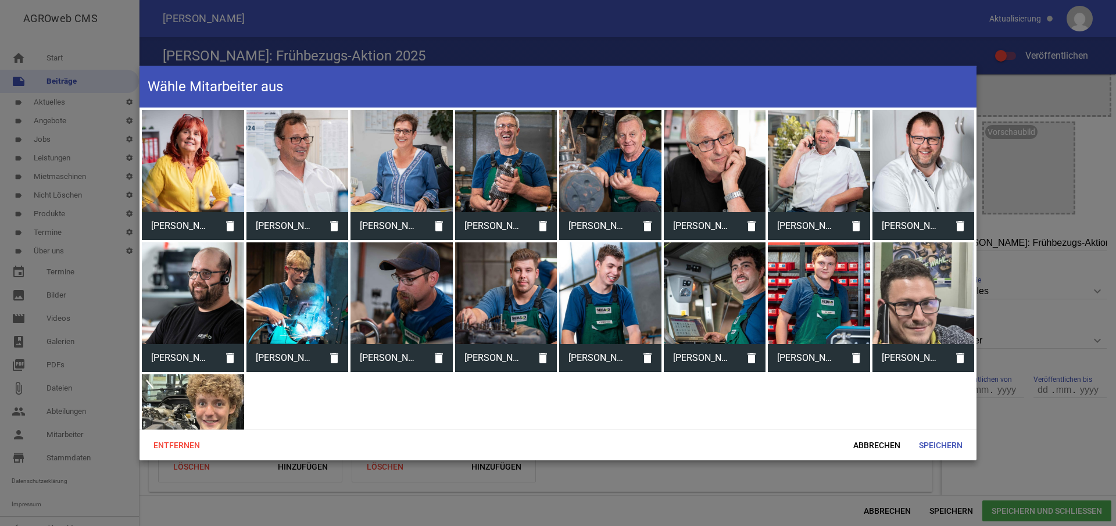
click at [851, 159] on div at bounding box center [819, 161] width 102 height 102
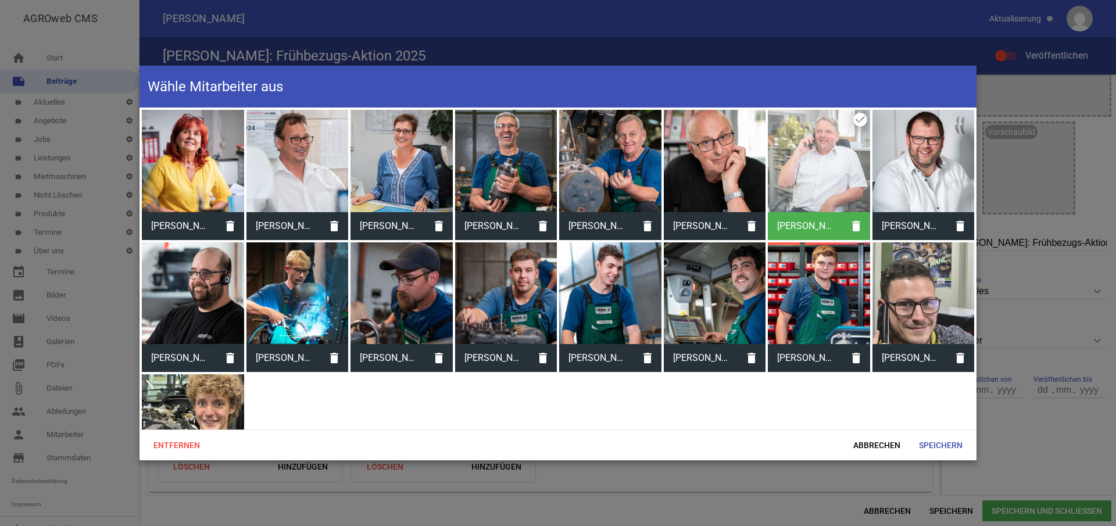
click at [937, 166] on div at bounding box center [923, 161] width 102 height 102
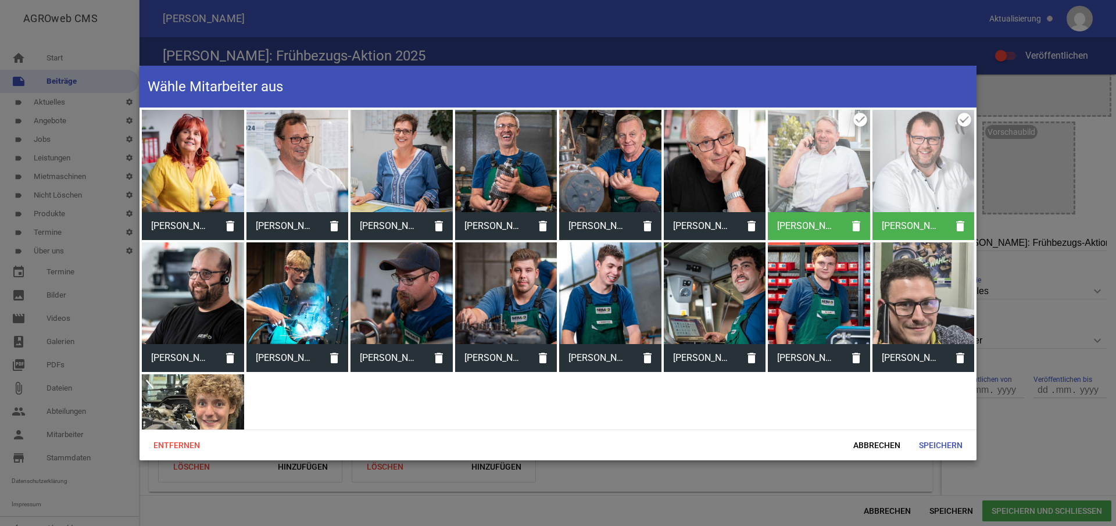
drag, startPoint x: 908, startPoint y: 186, endPoint x: 906, endPoint y: 202, distance: 15.7
click at [908, 187] on div at bounding box center [923, 161] width 102 height 102
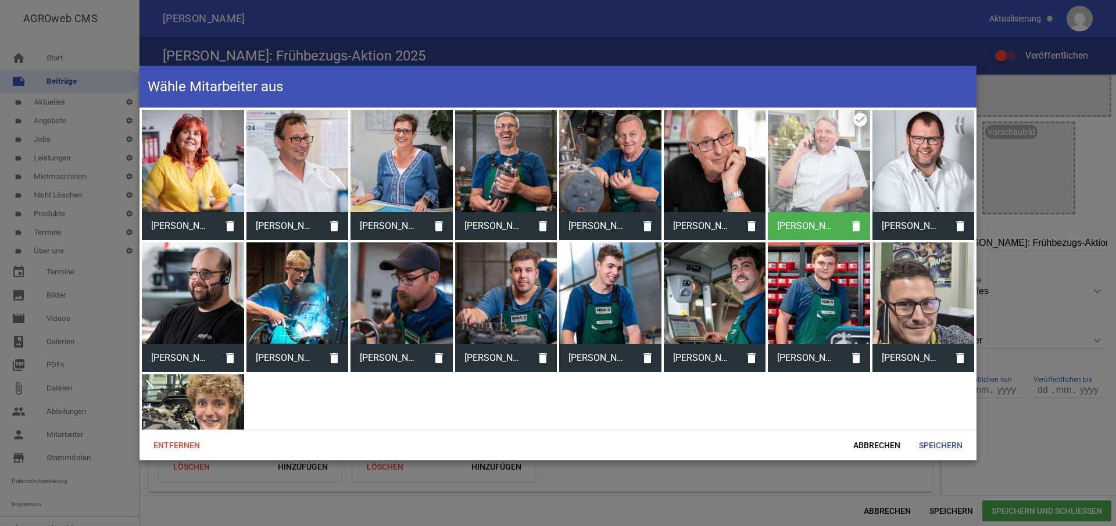
click at [909, 205] on div at bounding box center [923, 161] width 102 height 102
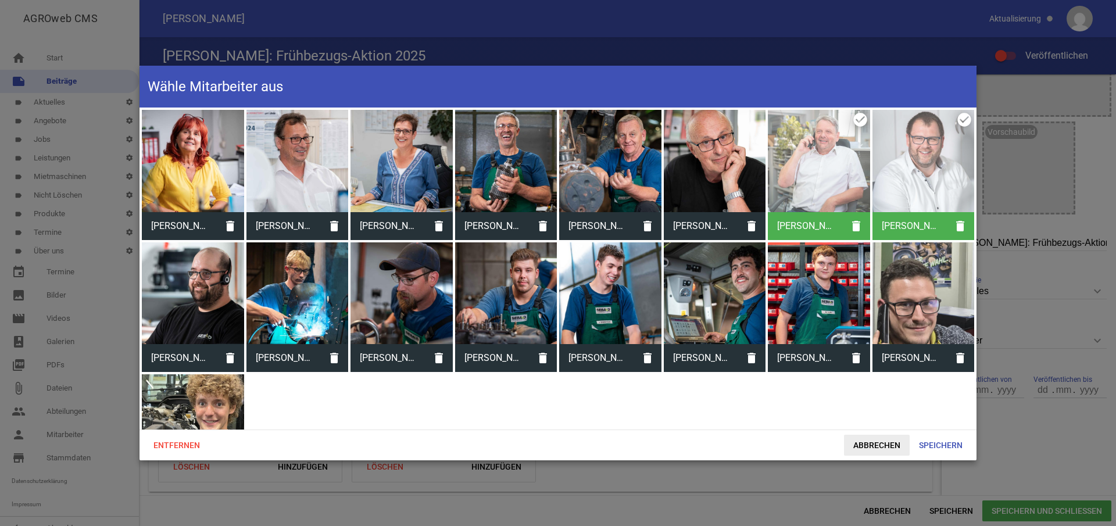
drag, startPoint x: 942, startPoint y: 440, endPoint x: 863, endPoint y: 444, distance: 79.7
click at [941, 443] on span "Speichern" at bounding box center [940, 445] width 62 height 21
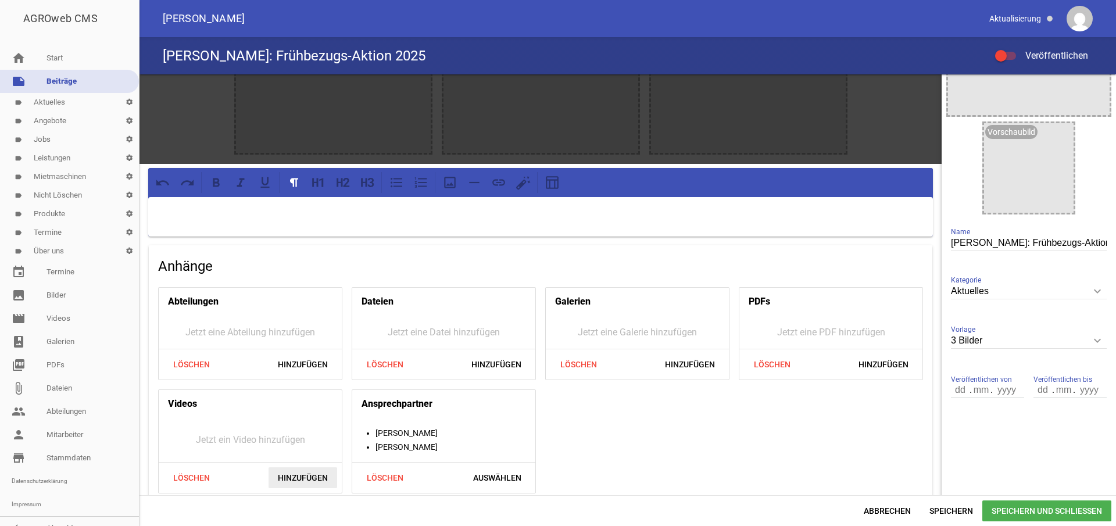
click at [289, 475] on span "Hinzufügen" at bounding box center [302, 477] width 69 height 21
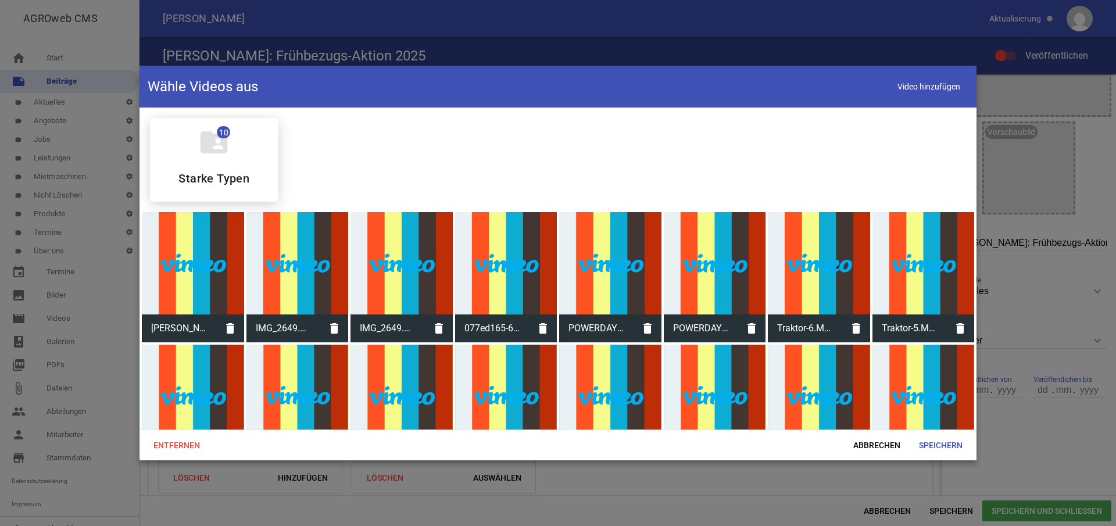
click at [182, 259] on div at bounding box center [193, 263] width 102 height 102
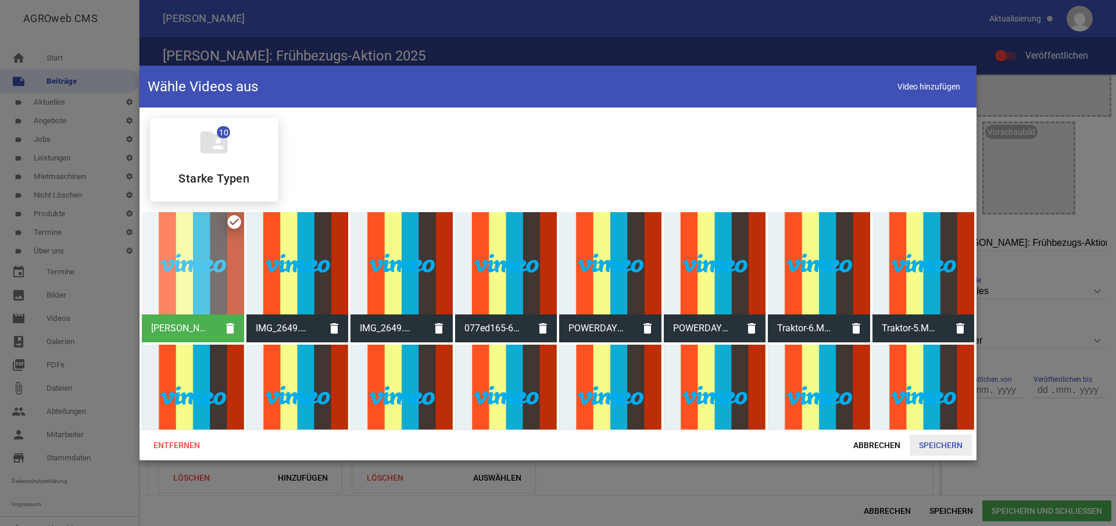
click at [920, 446] on span "Speichern" at bounding box center [940, 445] width 62 height 21
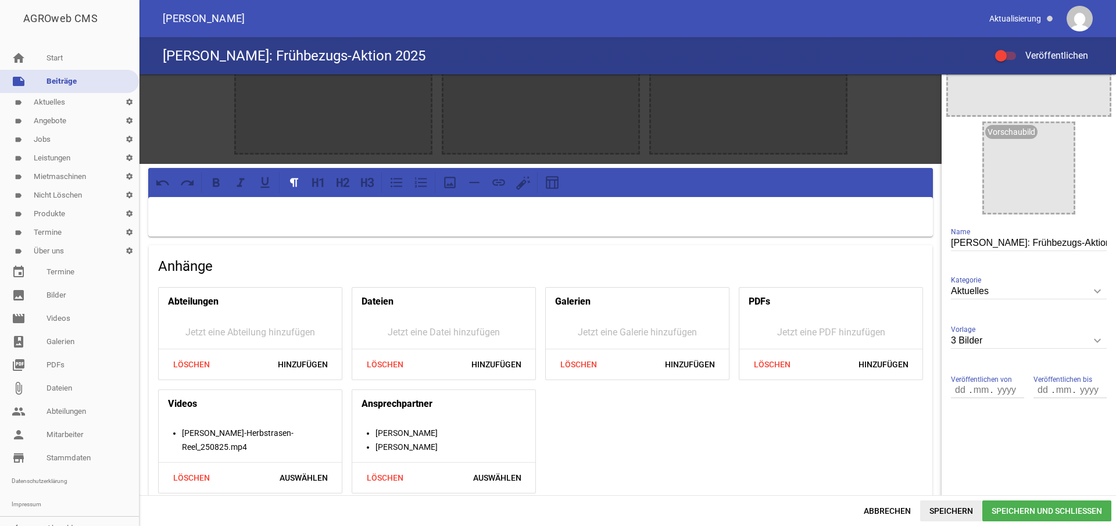
click at [957, 513] on span "Speichern" at bounding box center [951, 510] width 62 height 21
click at [955, 387] on input "number" at bounding box center [961, 389] width 20 height 15
type input "020"
type input "09"
type input "2025"
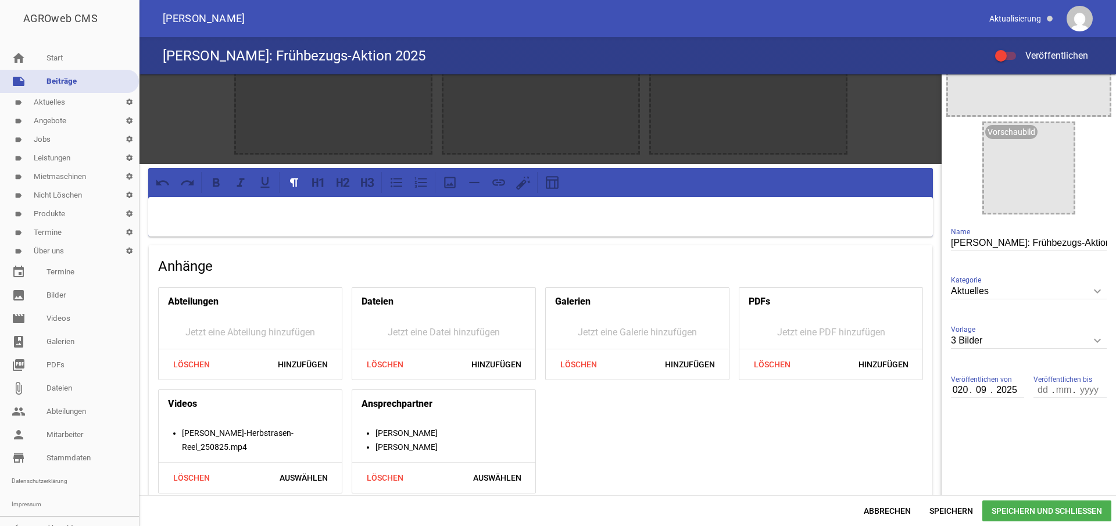
click at [952, 387] on input "020" at bounding box center [961, 389] width 20 height 15
type input "02"
drag, startPoint x: 1031, startPoint y: 385, endPoint x: 1034, endPoint y: 395, distance: 10.1
click at [1033, 386] on div "Veröffentlichen bis . ." at bounding box center [1069, 390] width 73 height 39
type input "30"
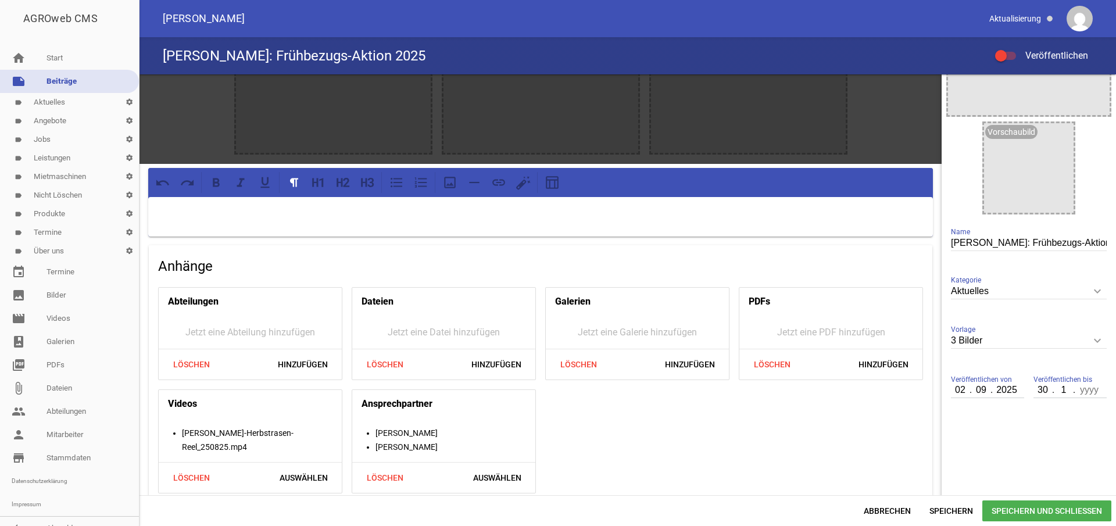
type input "11"
type input "2025"
click at [945, 507] on span "Speichern" at bounding box center [951, 510] width 62 height 21
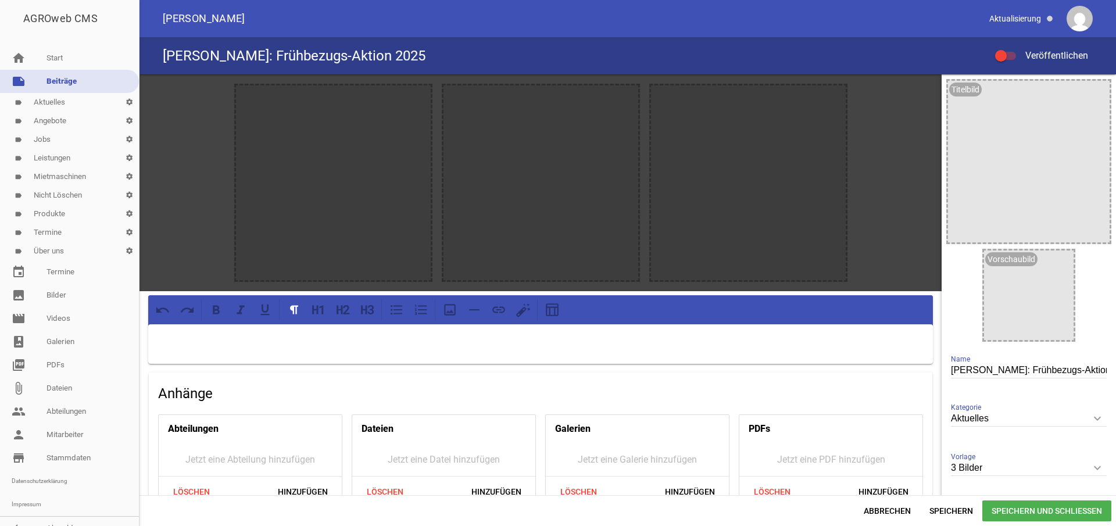
scroll to position [0, 0]
click at [395, 102] on icon "games" at bounding box center [398, 97] width 19 height 19
click at [414, 97] on icon "image" at bounding box center [418, 97] width 19 height 19
click at [1092, 468] on icon "keyboard_arrow_down" at bounding box center [1097, 467] width 19 height 19
click at [1092, 468] on input "3 Bilder" at bounding box center [1029, 468] width 156 height 16
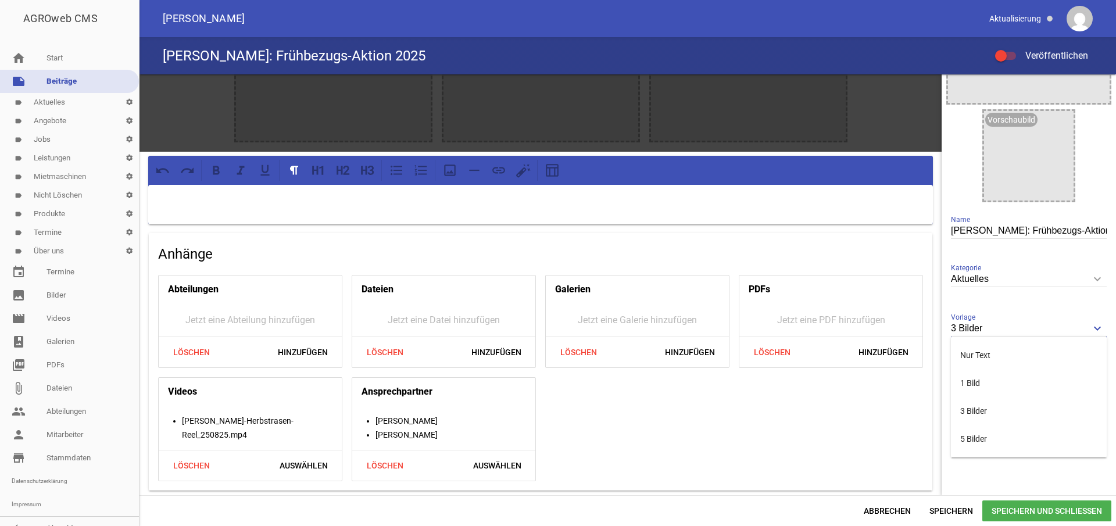
scroll to position [138, 0]
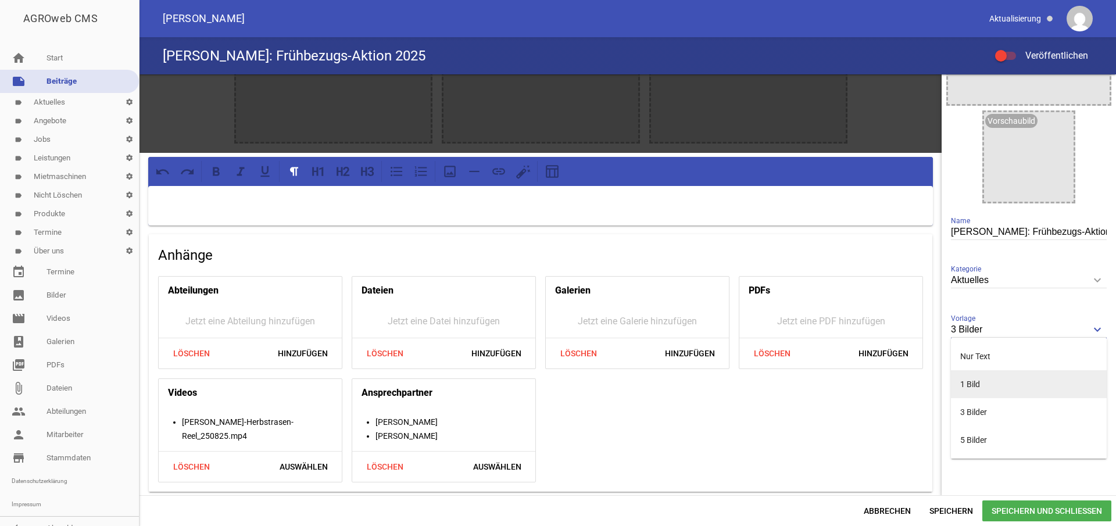
click at [984, 383] on li "1 Bild" at bounding box center [1029, 384] width 156 height 28
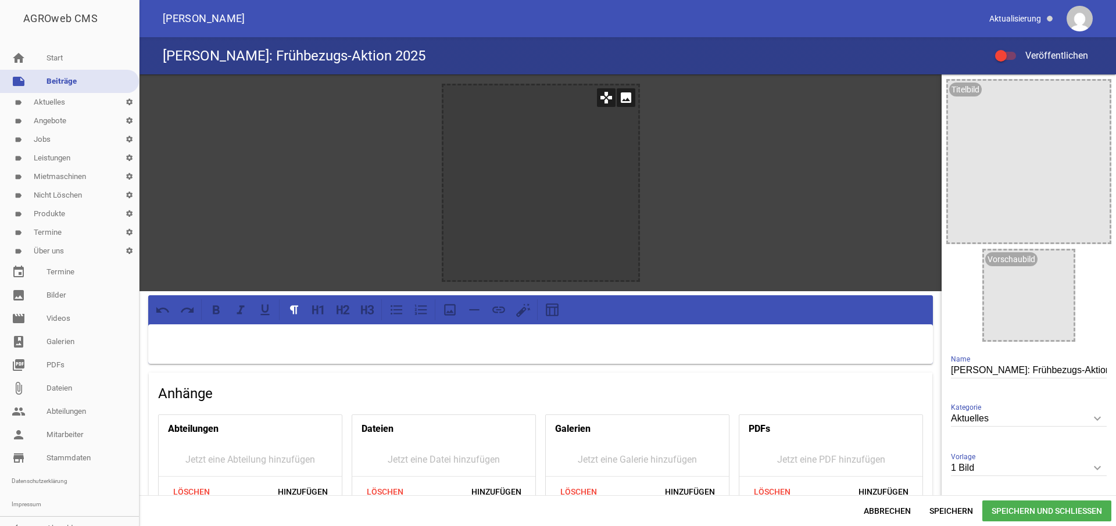
scroll to position [0, 0]
click at [622, 95] on icon "image" at bounding box center [625, 97] width 19 height 19
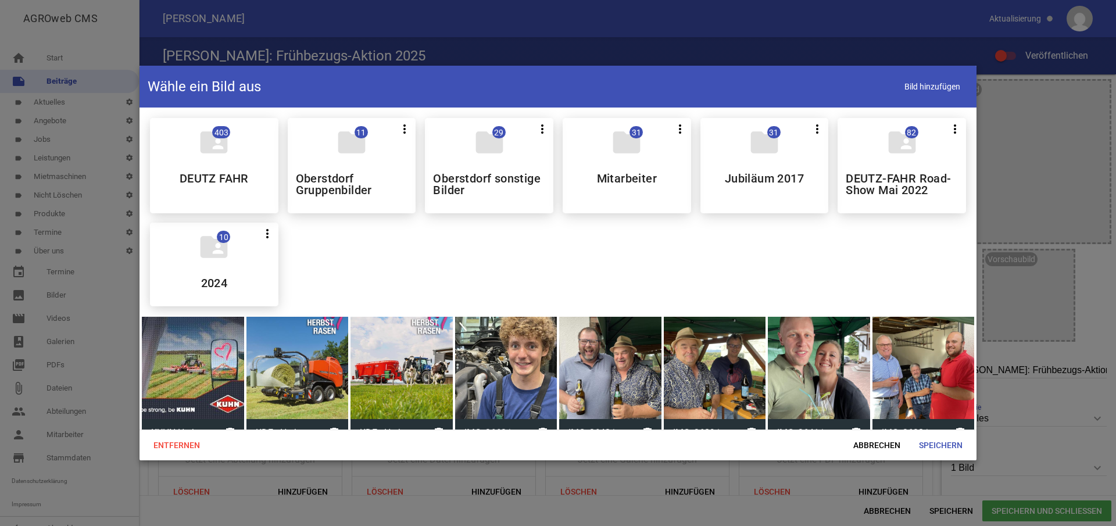
click at [295, 317] on div at bounding box center [297, 368] width 102 height 102
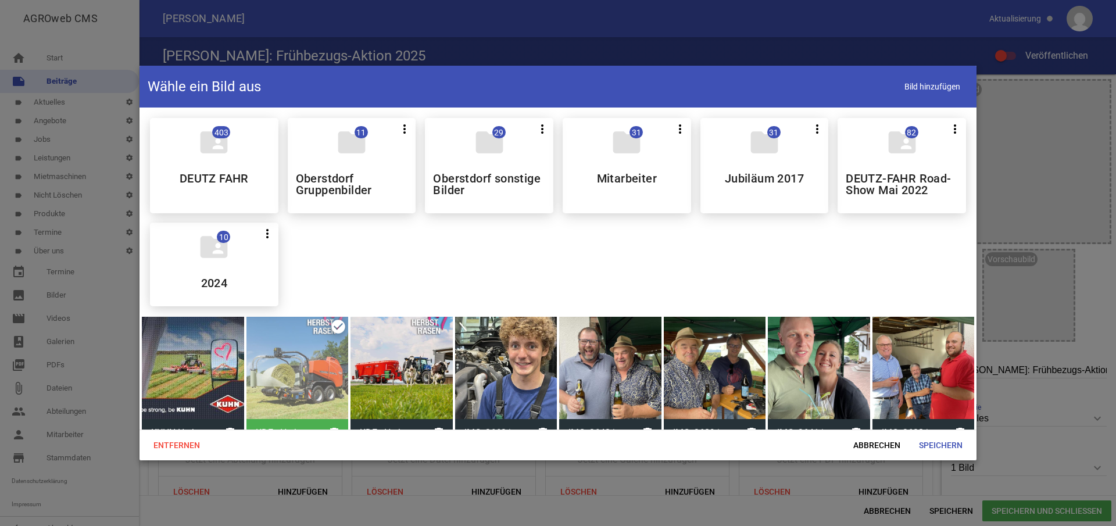
scroll to position [100, 0]
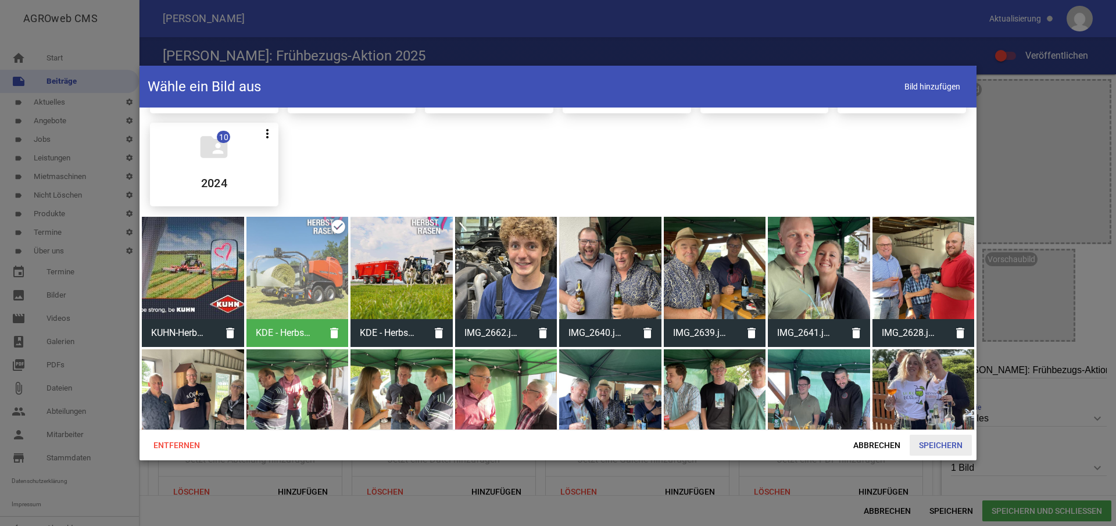
click at [956, 446] on span "Speichern" at bounding box center [940, 445] width 62 height 21
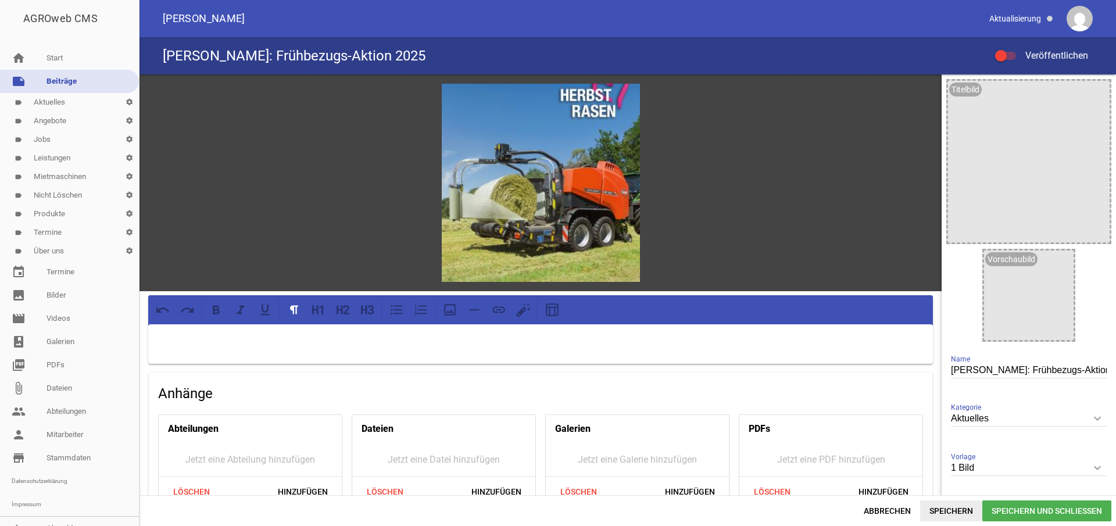
click at [944, 510] on span "Speichern" at bounding box center [951, 510] width 62 height 21
click at [1091, 465] on icon "keyboard_arrow_down" at bounding box center [1097, 467] width 19 height 19
click at [1091, 465] on input "1 Bild" at bounding box center [1029, 468] width 156 height 16
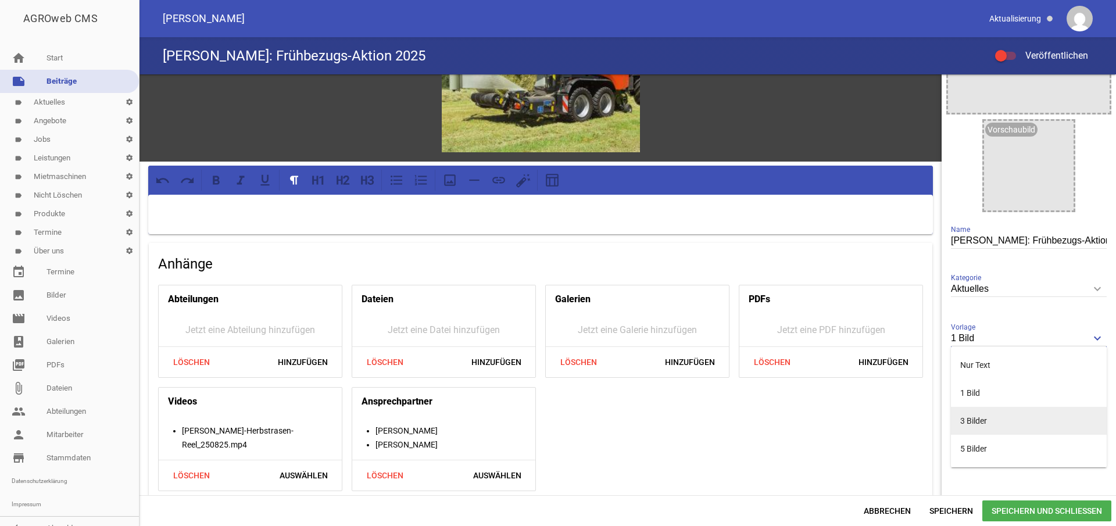
click at [1012, 419] on li "3 Bilder" at bounding box center [1029, 421] width 156 height 28
type input "3 Bilder"
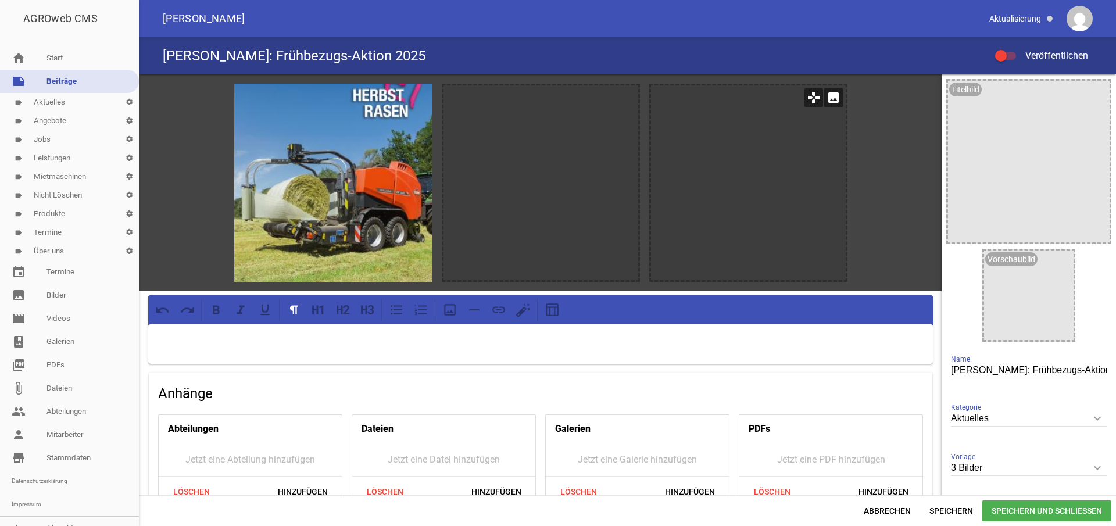
scroll to position [-1, 0]
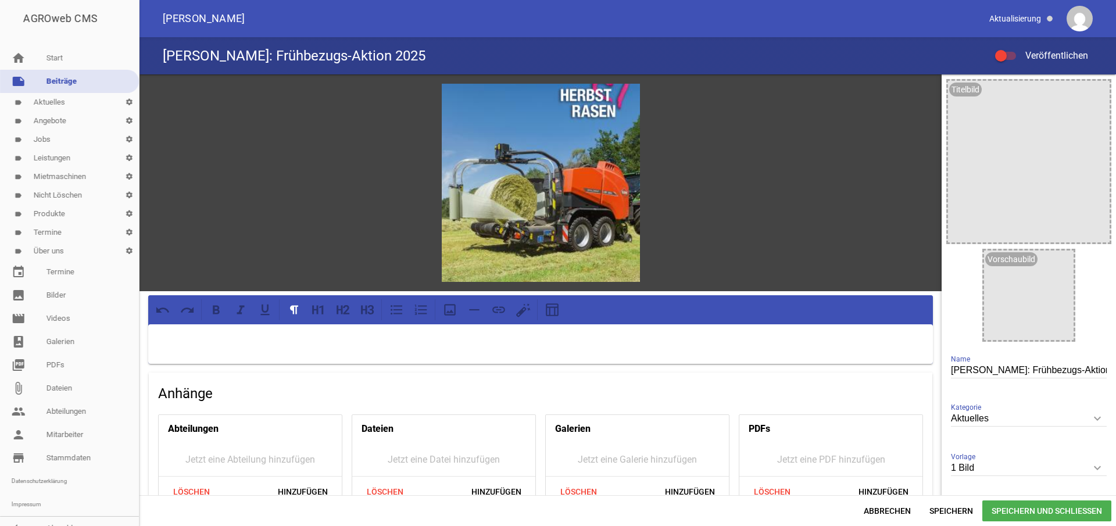
click at [1093, 465] on icon "keyboard_arrow_down" at bounding box center [1097, 467] width 19 height 19
click at [1093, 465] on input "1 Bild" at bounding box center [1029, 468] width 156 height 16
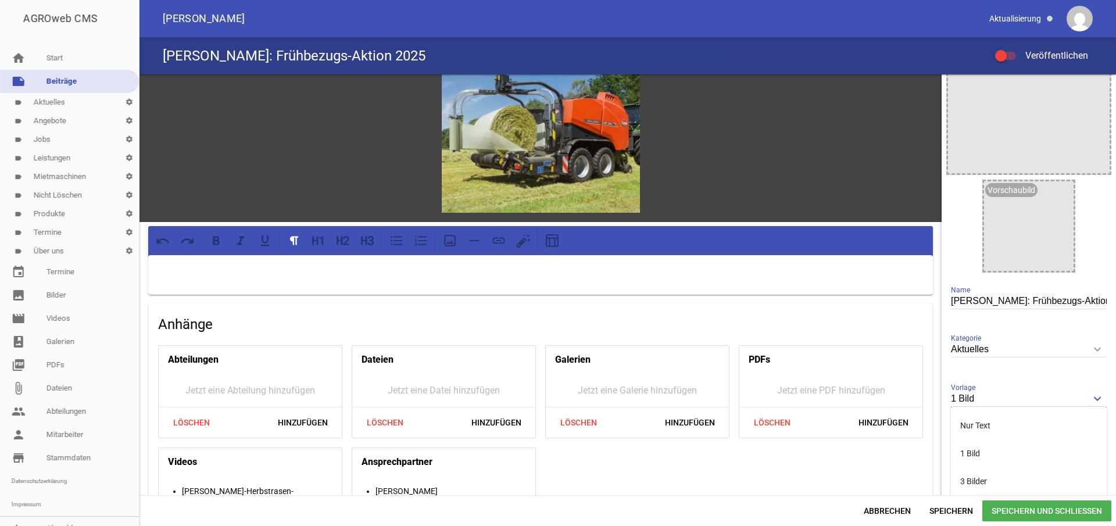
scroll to position [81, 0]
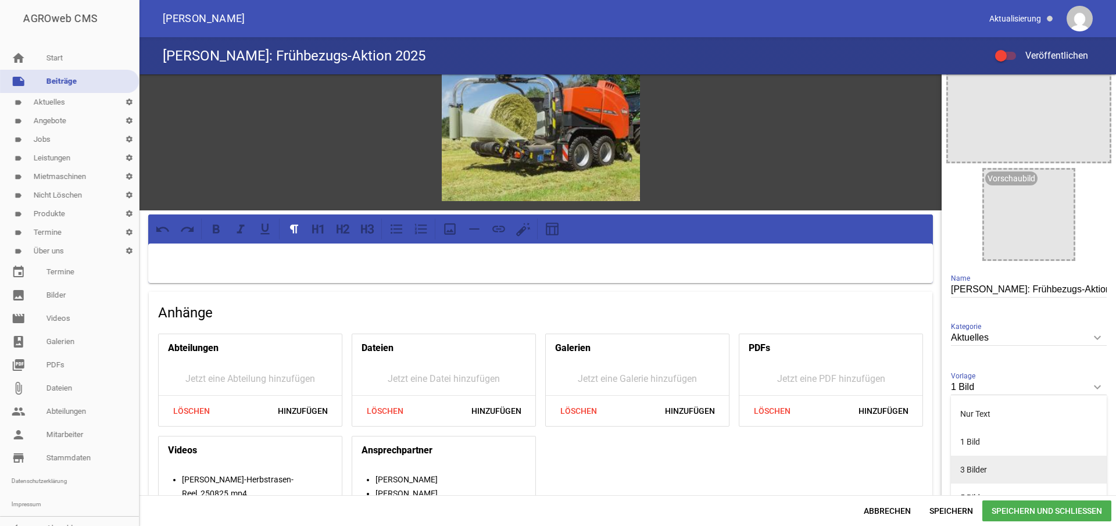
drag, startPoint x: 1001, startPoint y: 471, endPoint x: 946, endPoint y: 456, distance: 56.8
click at [1001, 471] on li "3 Bilder" at bounding box center [1029, 470] width 156 height 28
type input "3 Bilder"
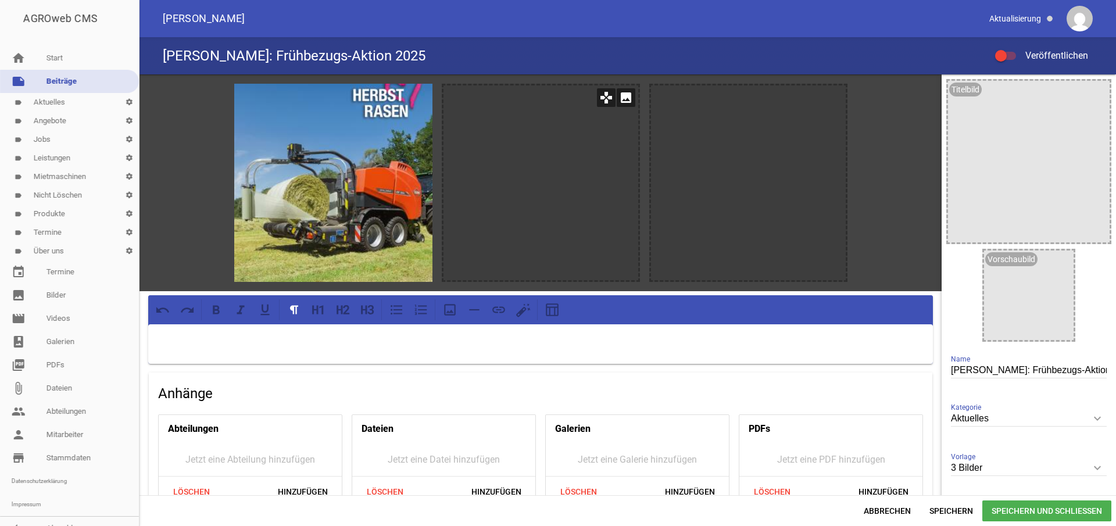
scroll to position [0, 0]
click at [621, 98] on icon "image" at bounding box center [625, 97] width 19 height 19
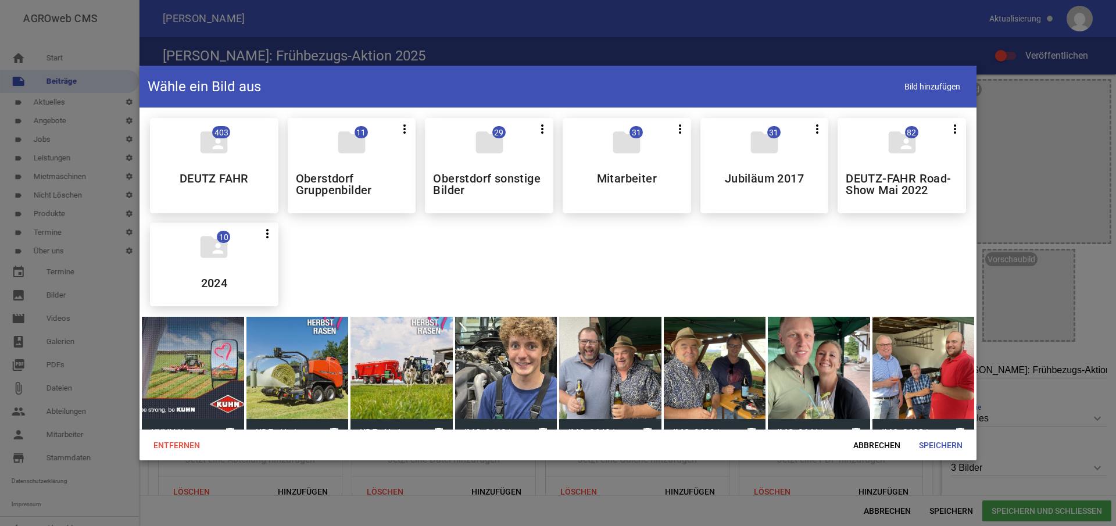
scroll to position [99, 0]
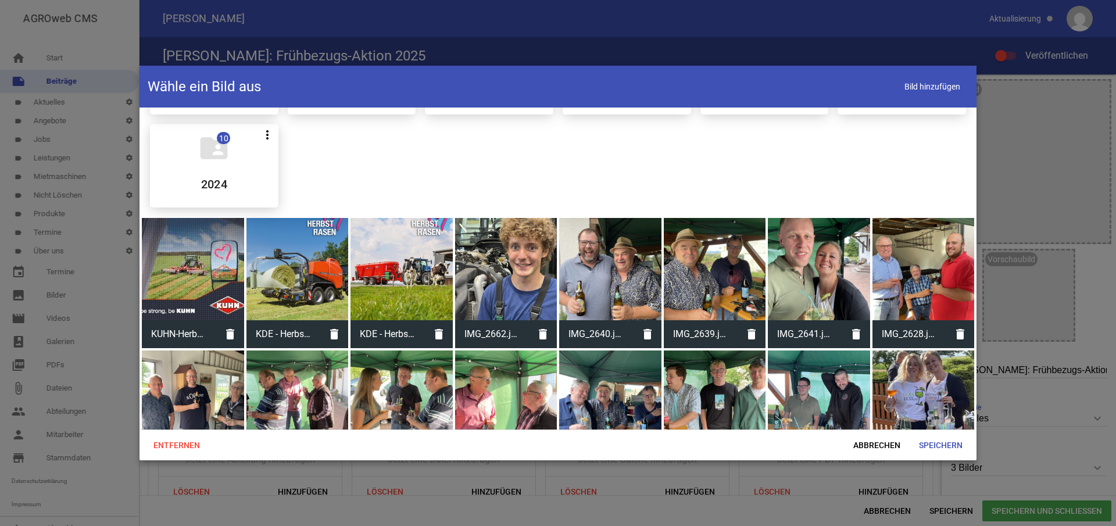
drag, startPoint x: 410, startPoint y: 280, endPoint x: 456, endPoint y: 330, distance: 68.2
click at [410, 280] on div at bounding box center [401, 269] width 102 height 102
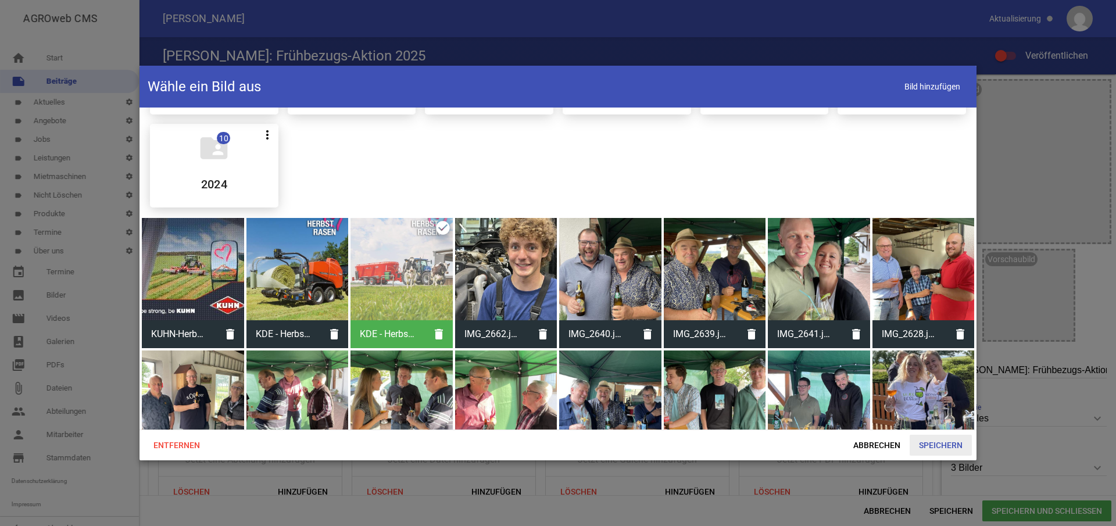
click at [952, 447] on span "Speichern" at bounding box center [940, 445] width 62 height 21
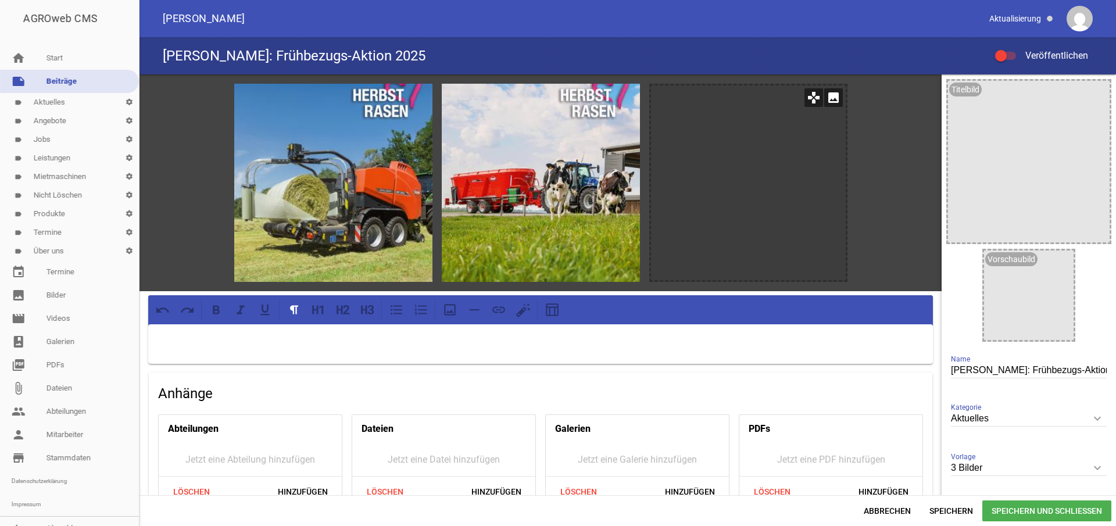
click at [831, 95] on icon "image" at bounding box center [833, 97] width 19 height 19
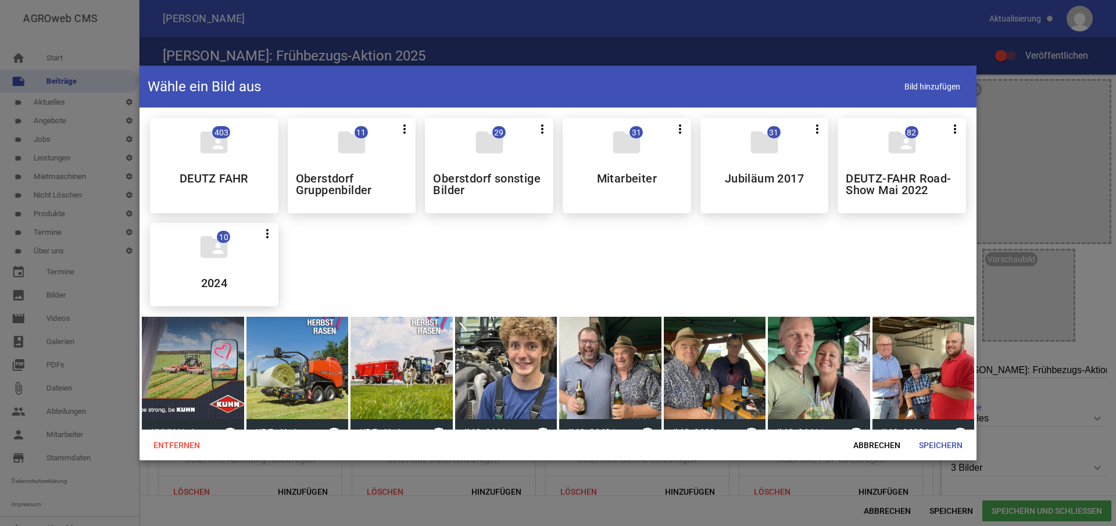
drag, startPoint x: 180, startPoint y: 386, endPoint x: 261, endPoint y: 392, distance: 81.0
click at [180, 386] on div at bounding box center [193, 368] width 102 height 102
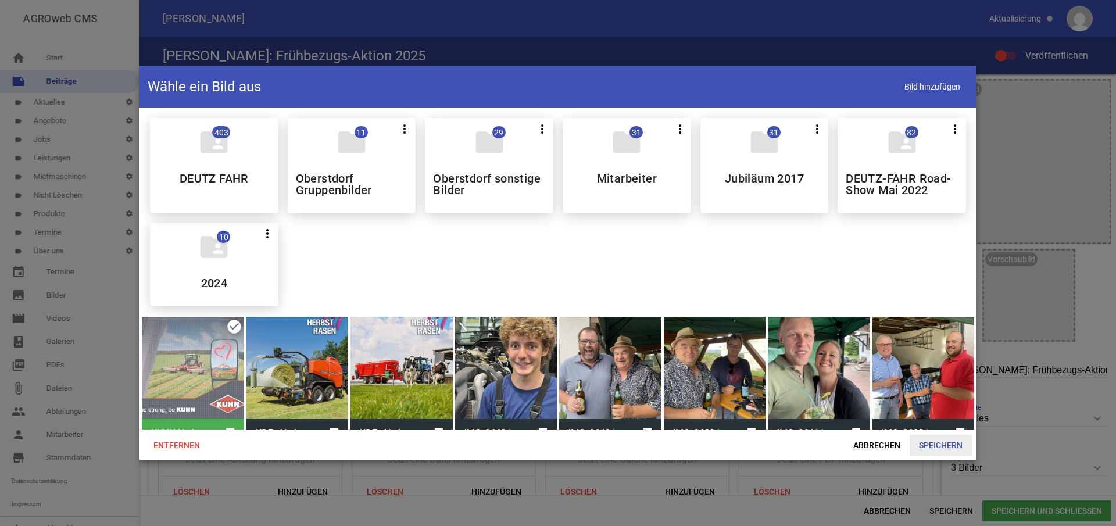
click at [925, 447] on span "Speichern" at bounding box center [940, 445] width 62 height 21
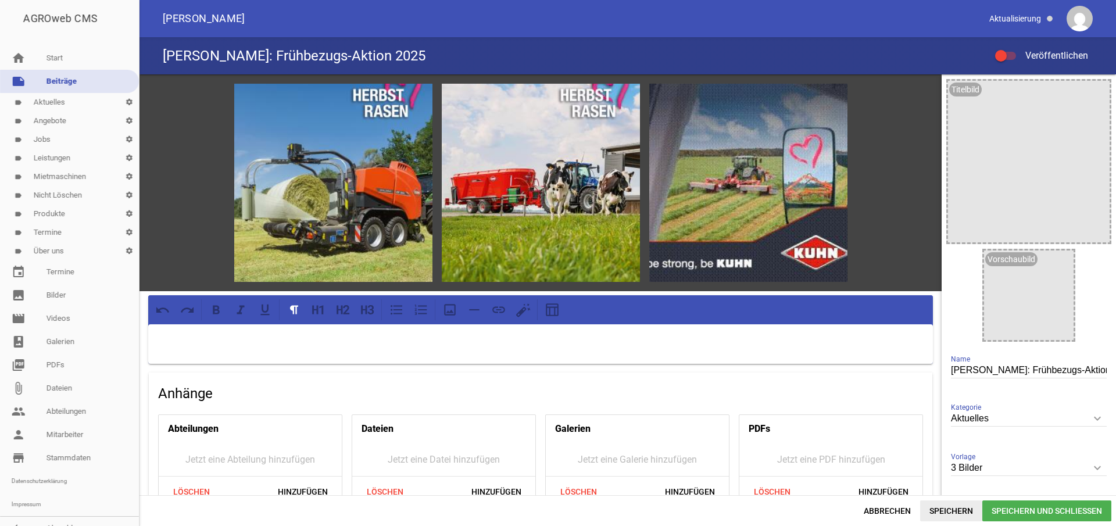
click at [959, 507] on span "Speichern" at bounding box center [951, 510] width 62 height 21
click at [300, 330] on div at bounding box center [540, 344] width 784 height 40
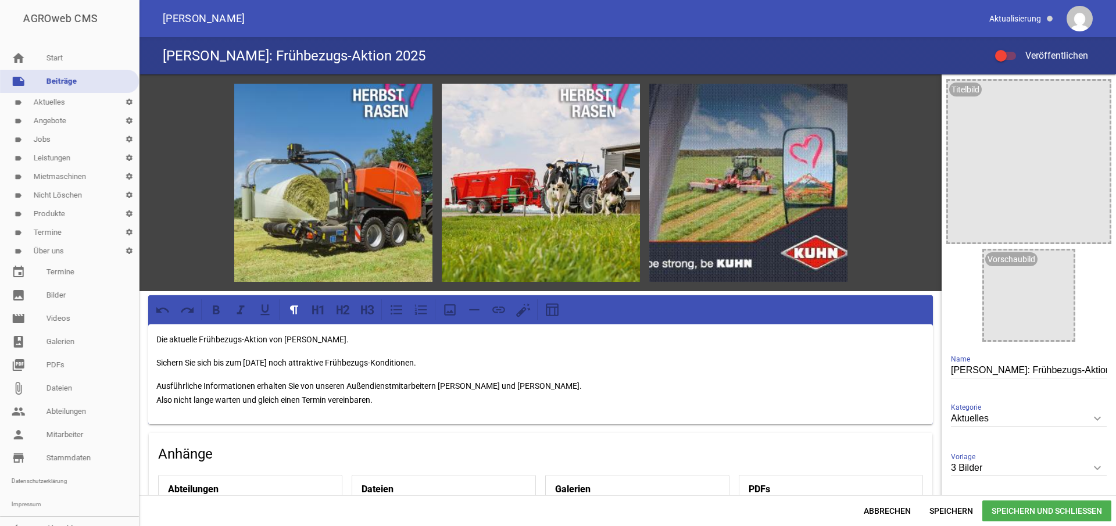
drag, startPoint x: 947, startPoint y: 511, endPoint x: 985, endPoint y: 432, distance: 87.8
click at [947, 511] on span "Speichern" at bounding box center [951, 510] width 62 height 21
click at [1074, 506] on span "Speichern und Schließen" at bounding box center [1046, 510] width 129 height 21
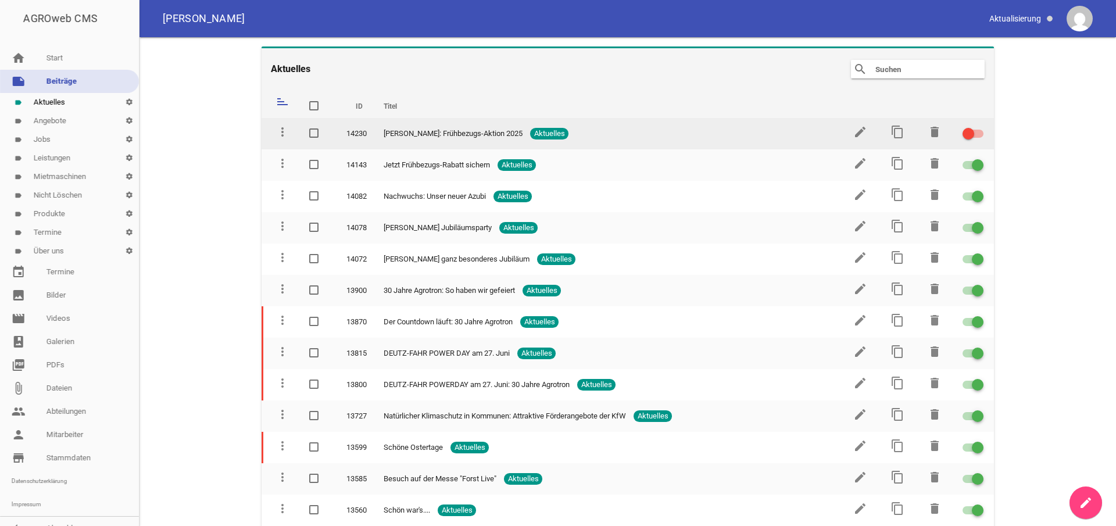
click at [966, 135] on span at bounding box center [968, 133] width 5 height 5
click at [980, 127] on input "checkbox" at bounding box center [980, 127] width 0 height 0
click at [854, 131] on icon "edit" at bounding box center [860, 132] width 14 height 14
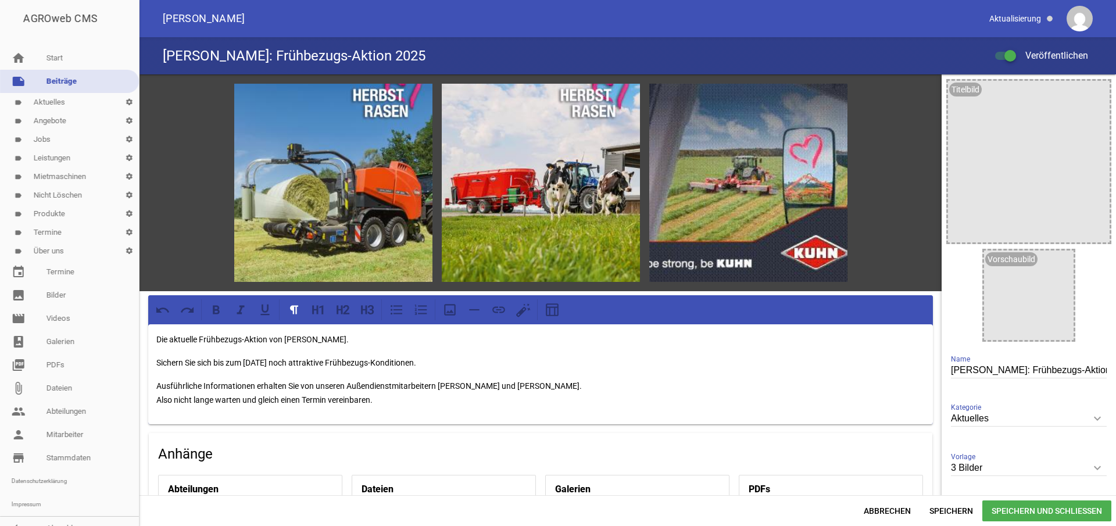
drag, startPoint x: 155, startPoint y: 338, endPoint x: 394, endPoint y: 344, distance: 238.9
click at [394, 344] on div "Die aktuelle Frühbezugs-Aktion von [PERSON_NAME]. Sichern Sie sich bis zum [DAT…" at bounding box center [540, 374] width 784 height 100
click at [219, 306] on icon at bounding box center [216, 309] width 7 height 9
click at [320, 306] on icon at bounding box center [321, 309] width 4 height 9
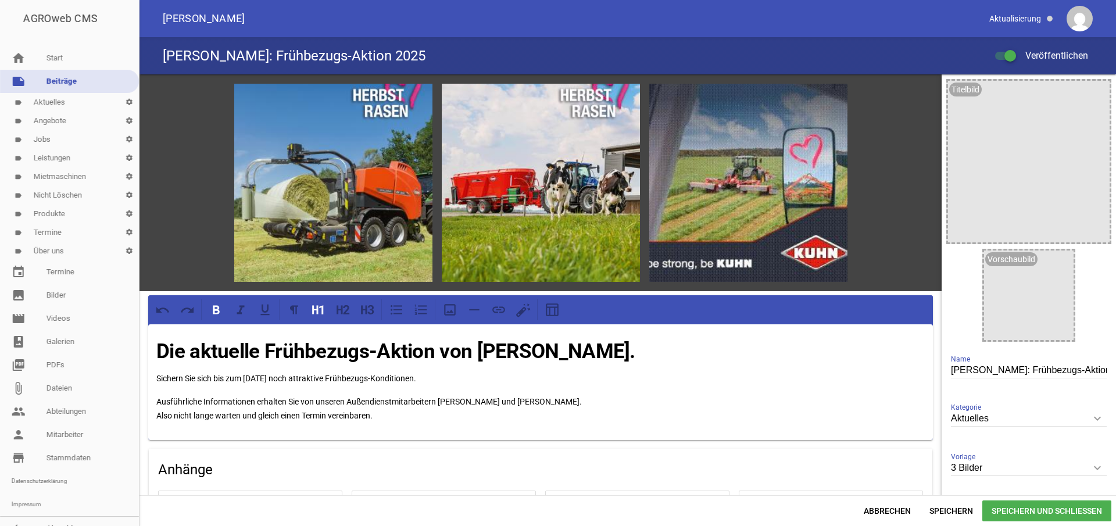
click at [1020, 517] on span "Speichern und Schließen" at bounding box center [1046, 510] width 129 height 21
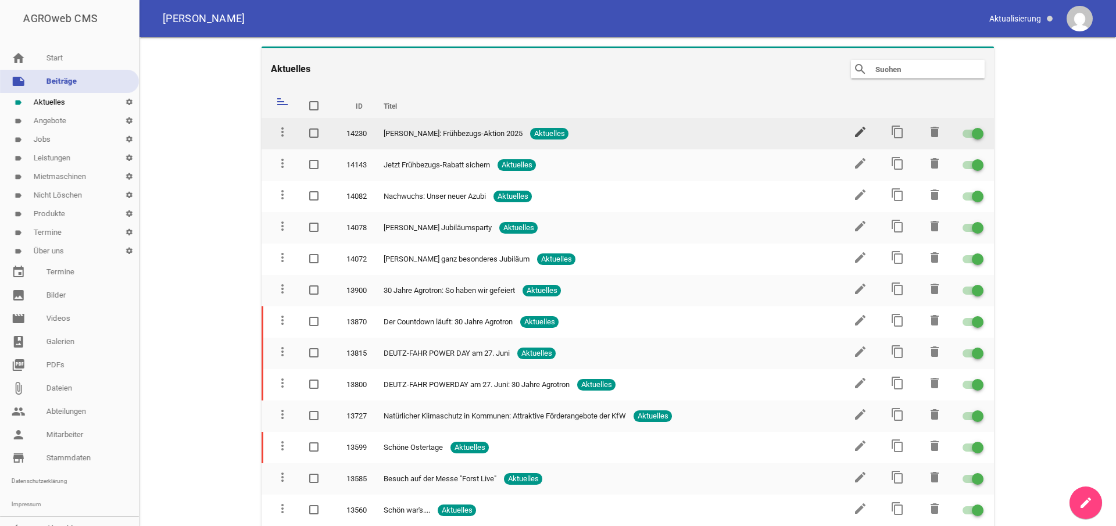
click at [854, 132] on icon "edit" at bounding box center [860, 132] width 14 height 14
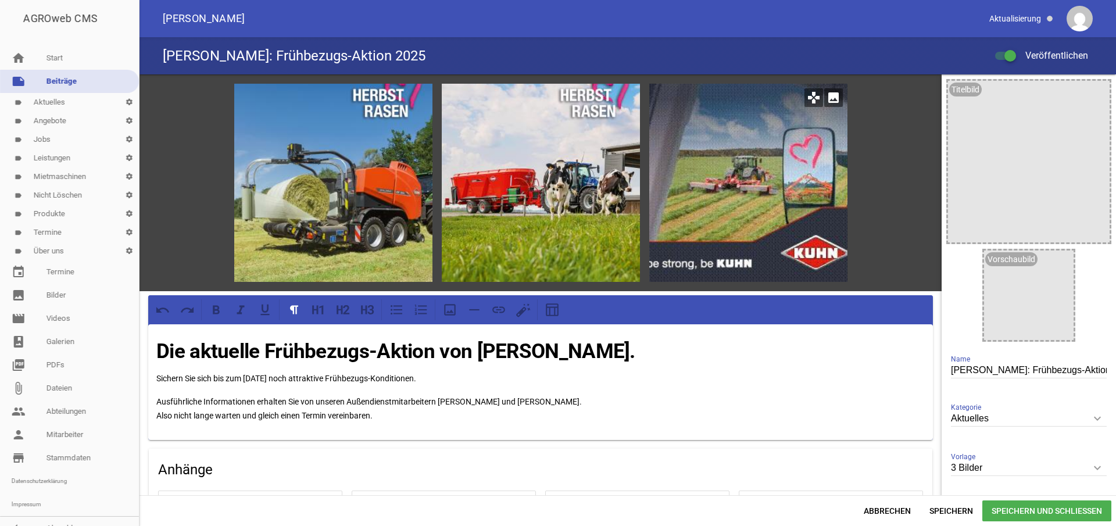
click at [805, 101] on icon "games" at bounding box center [813, 97] width 19 height 19
click at [788, 192] on div at bounding box center [748, 183] width 198 height 198
click at [808, 97] on icon "games" at bounding box center [813, 97] width 19 height 19
click at [807, 150] on div at bounding box center [748, 183] width 198 height 198
click at [1024, 469] on input "3 Bilder" at bounding box center [1029, 468] width 156 height 16
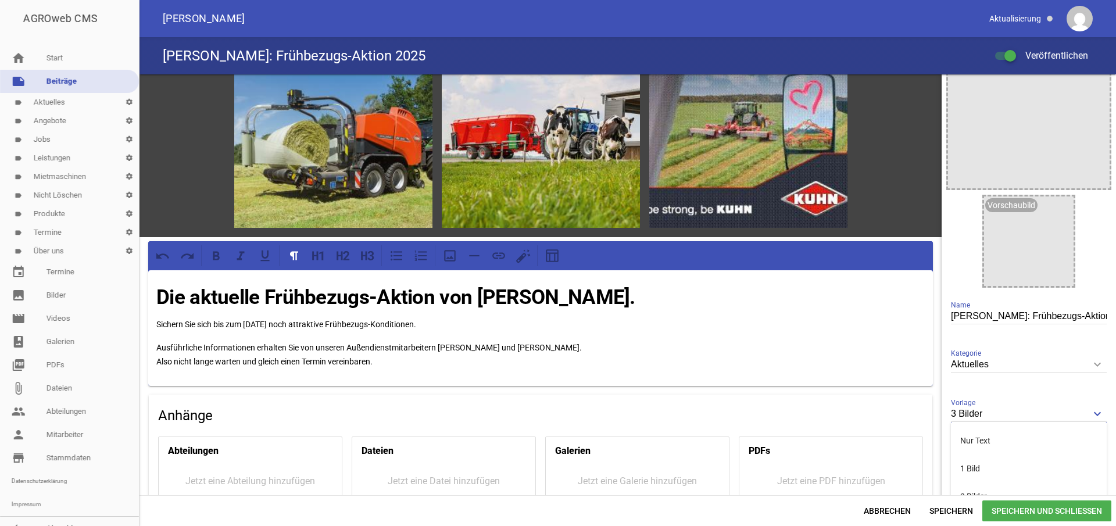
scroll to position [39, 0]
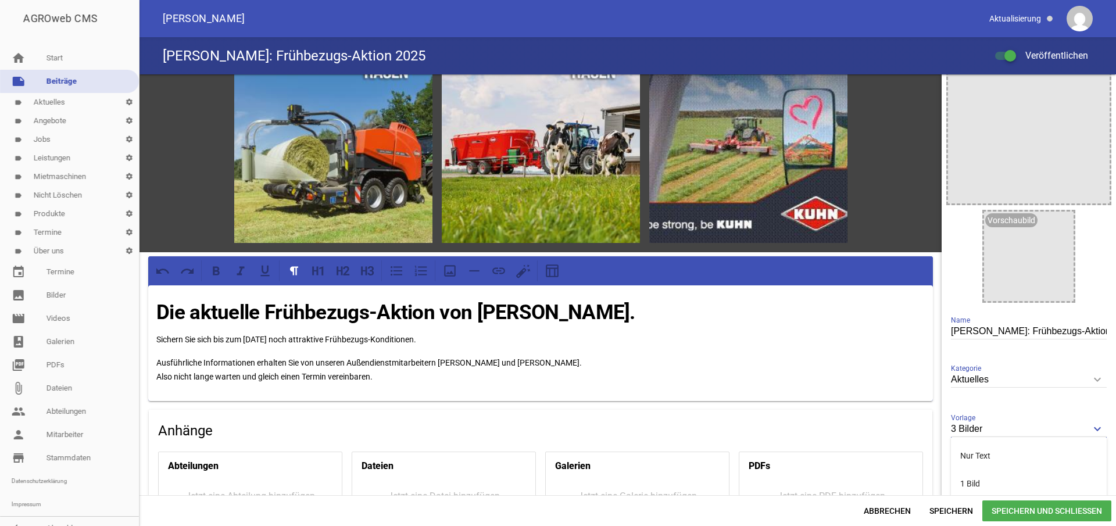
click at [993, 403] on div "Titelbild image Vorschaubild image [PERSON_NAME]: Frühbezugs-Aktion 2025 Name A…" at bounding box center [1028, 271] width 174 height 472
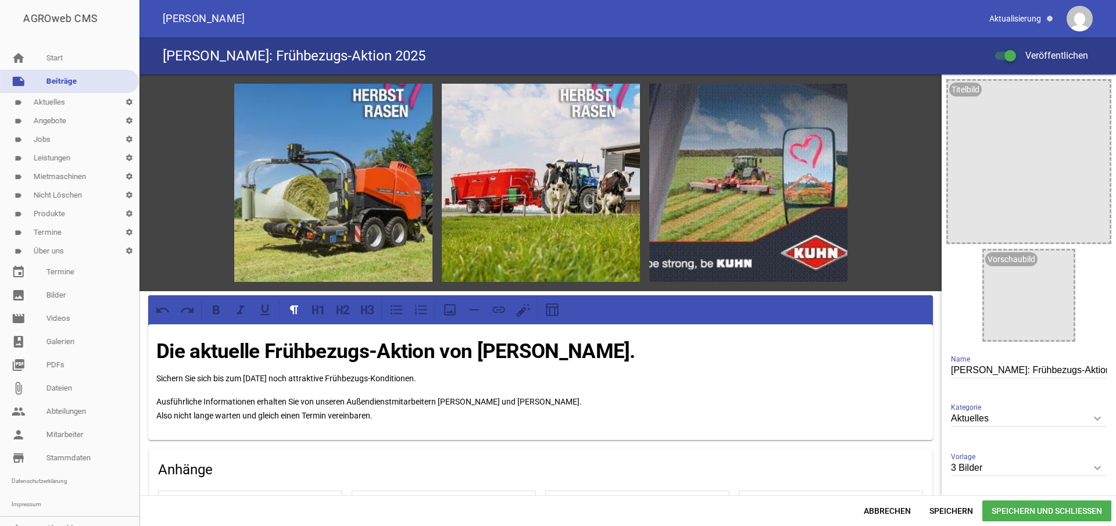
scroll to position [0, 0]
click at [812, 100] on icon "games" at bounding box center [813, 97] width 19 height 19
click at [809, 99] on icon "games" at bounding box center [813, 97] width 19 height 19
click at [808, 99] on icon "games" at bounding box center [813, 97] width 19 height 19
click at [737, 142] on div at bounding box center [748, 183] width 198 height 198
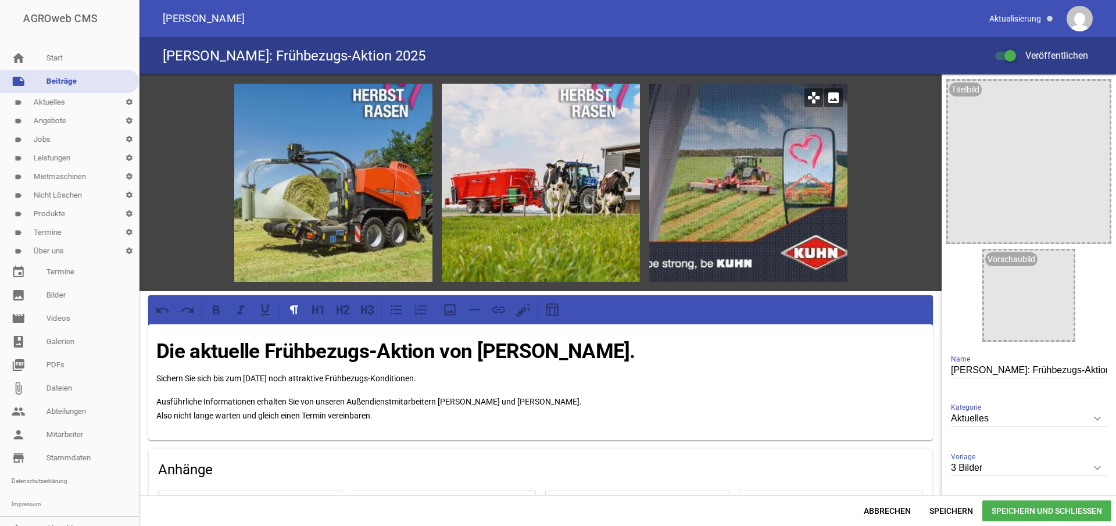
click at [737, 142] on div at bounding box center [748, 183] width 198 height 198
click at [809, 99] on icon "games" at bounding box center [813, 97] width 19 height 19
click at [808, 98] on icon "games" at bounding box center [813, 97] width 19 height 19
click at [1038, 510] on span "Speichern und Schließen" at bounding box center [1046, 510] width 129 height 21
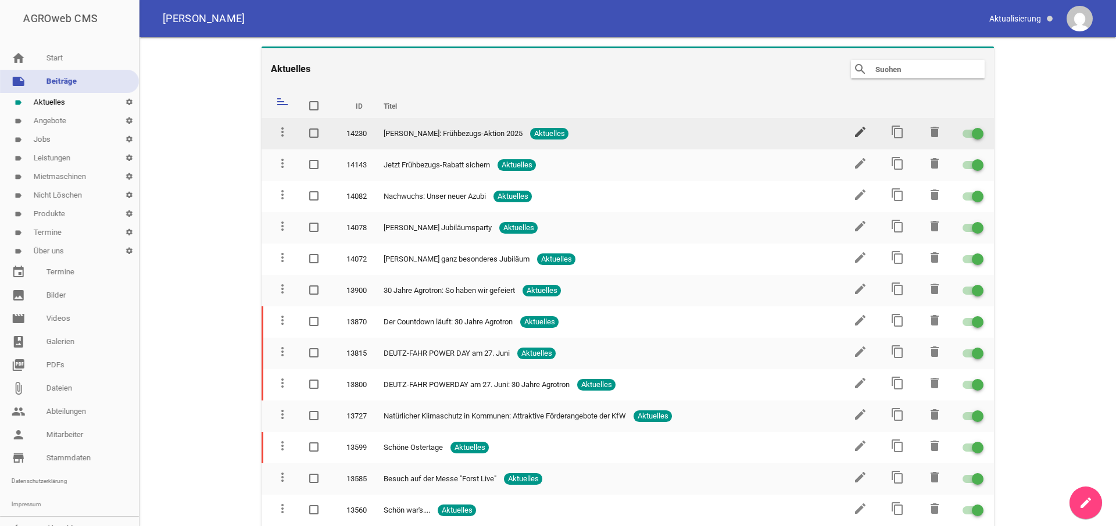
click at [854, 134] on icon "edit" at bounding box center [860, 132] width 14 height 14
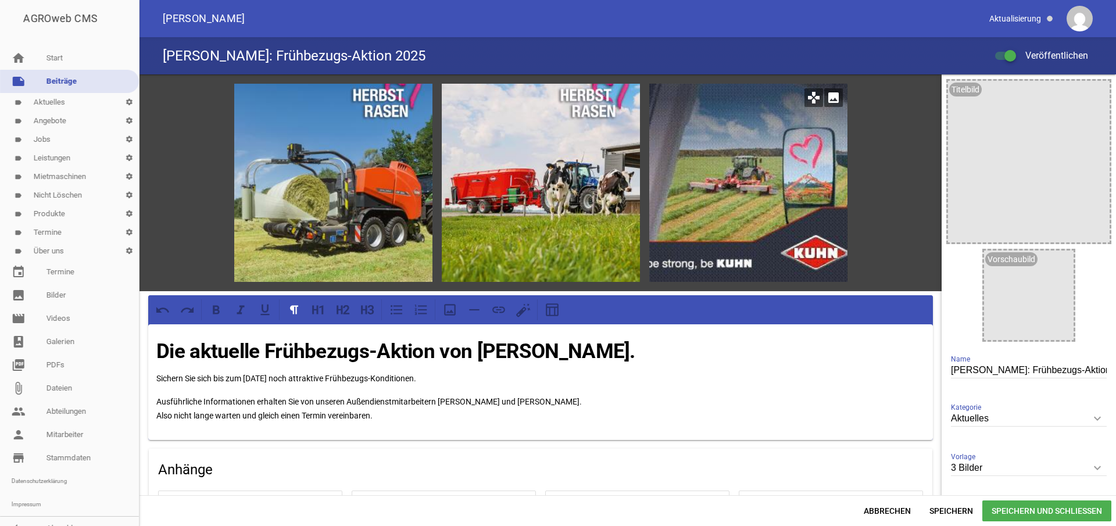
click at [683, 235] on div at bounding box center [748, 183] width 198 height 198
click at [794, 127] on div at bounding box center [748, 183] width 198 height 198
click at [806, 98] on icon "games" at bounding box center [813, 97] width 19 height 19
click at [825, 99] on icon "image" at bounding box center [833, 97] width 19 height 19
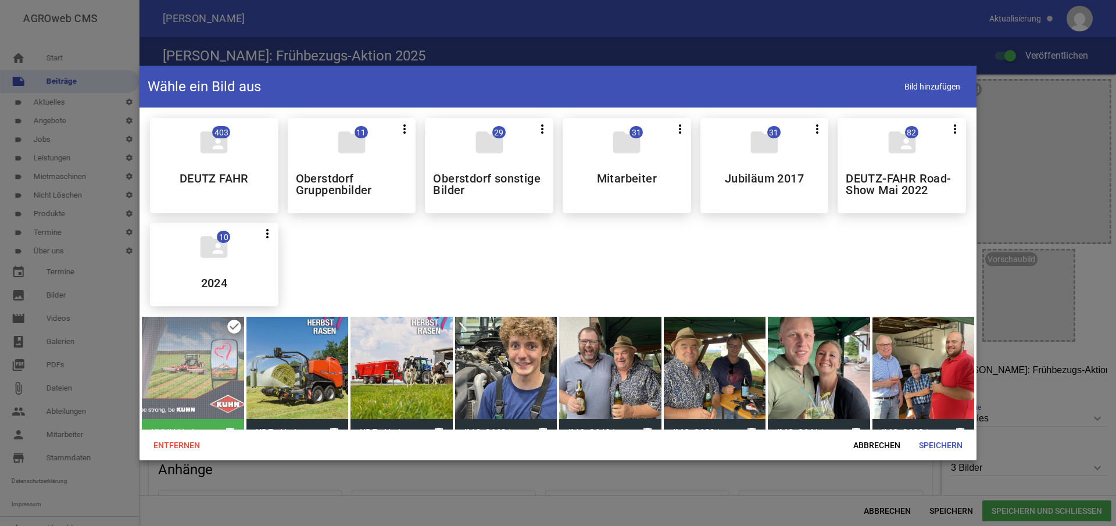
click at [300, 374] on div at bounding box center [297, 368] width 102 height 102
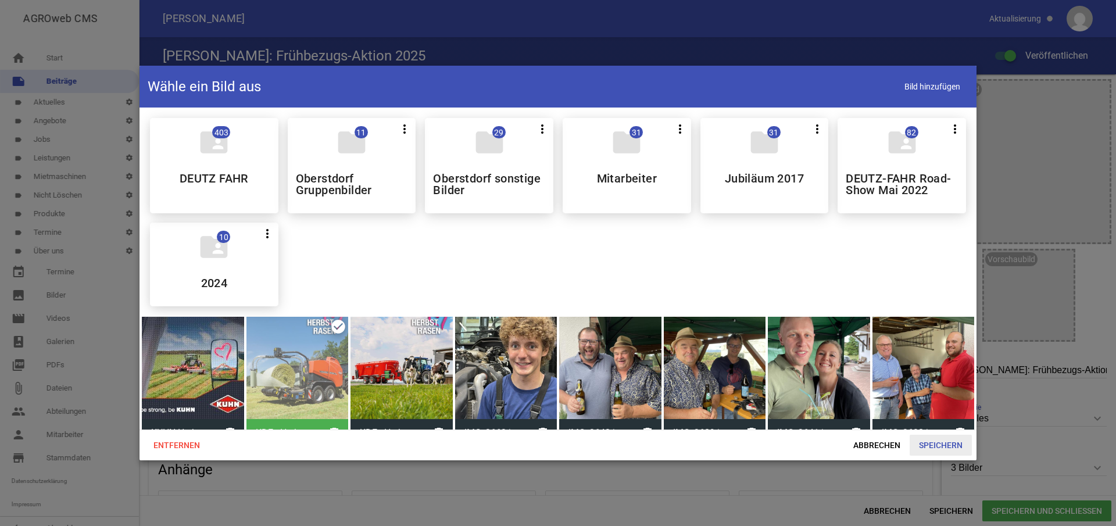
click at [952, 446] on span "Speichern" at bounding box center [940, 445] width 62 height 21
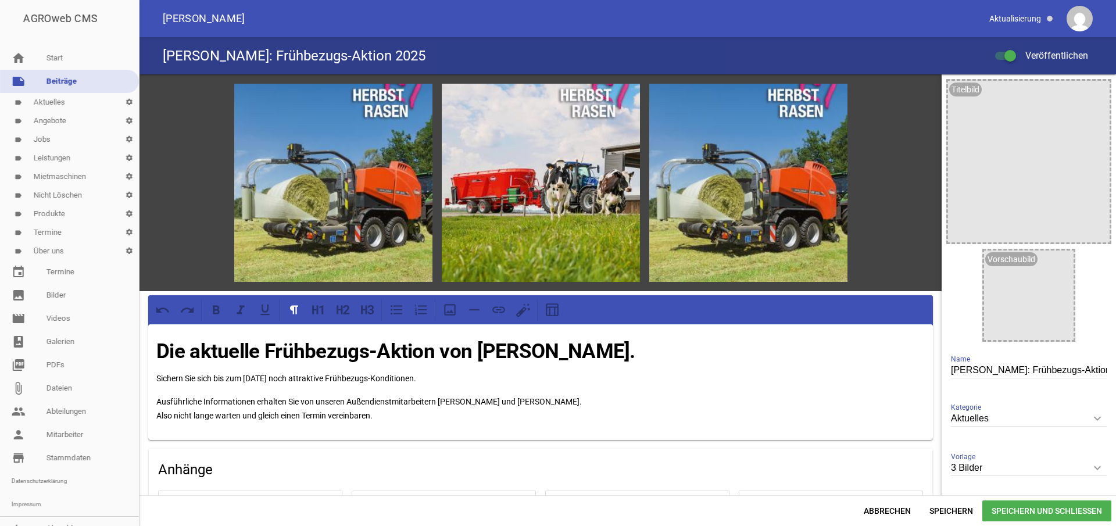
click at [1039, 510] on span "Speichern und Schließen" at bounding box center [1046, 510] width 129 height 21
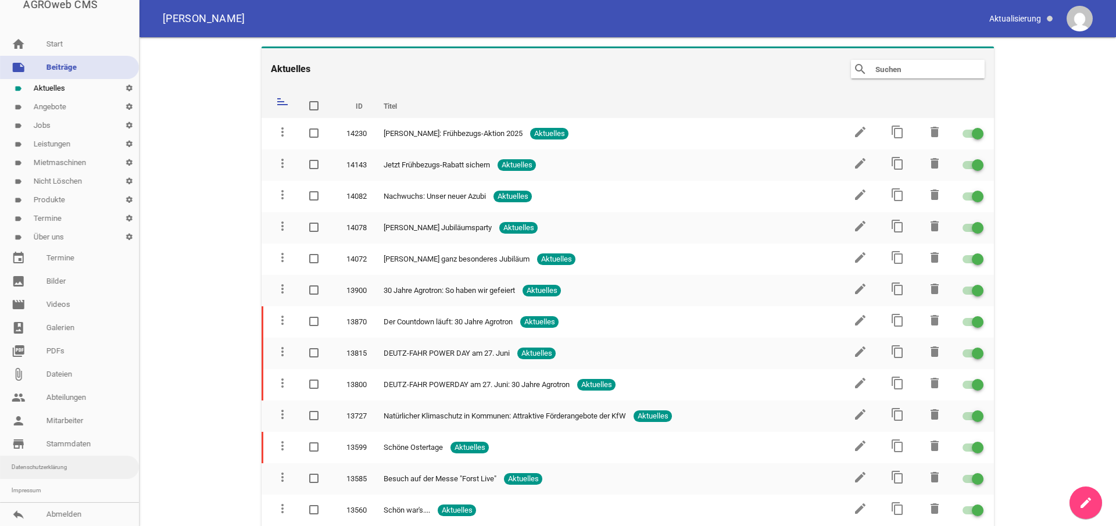
scroll to position [14, 0]
click at [61, 510] on link "reply Abmelden" at bounding box center [69, 514] width 139 height 23
